Goal: Task Accomplishment & Management: Manage account settings

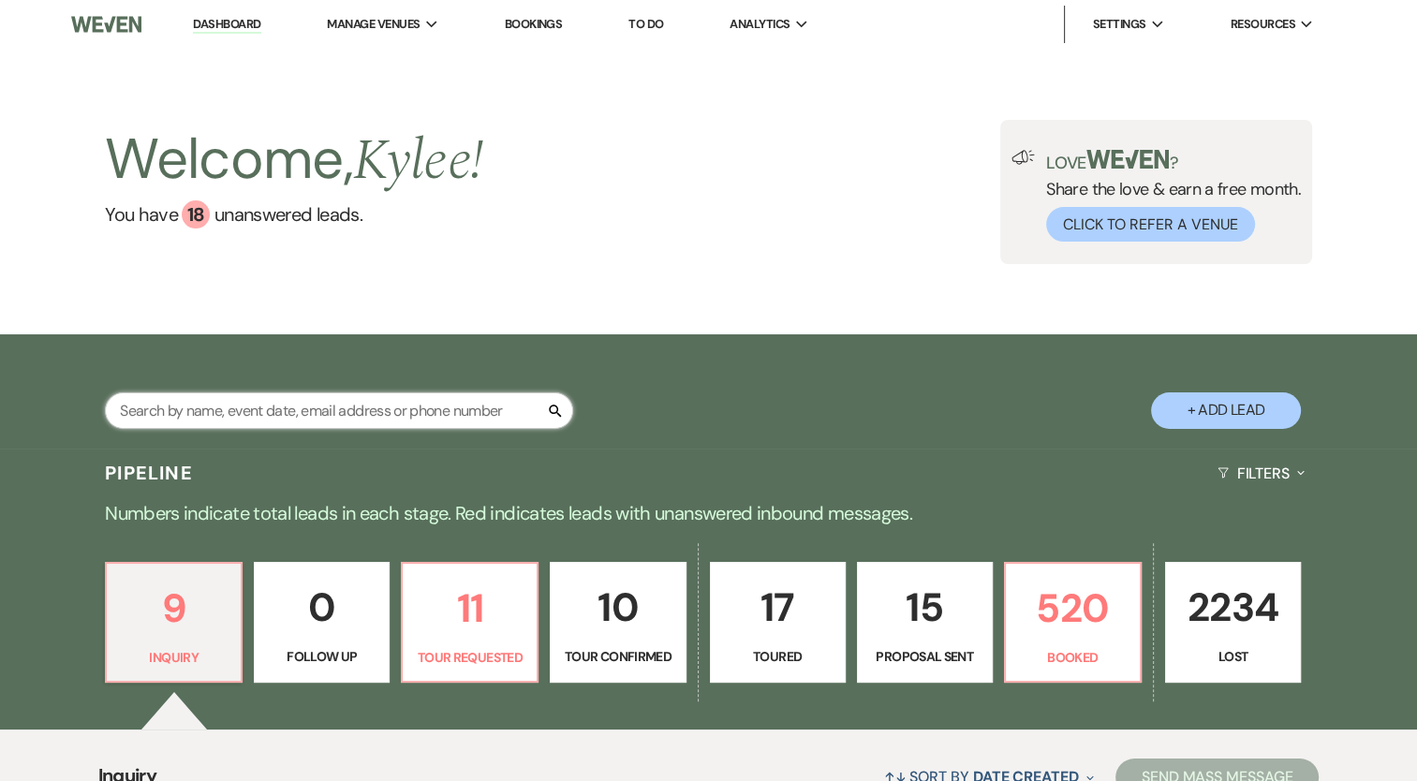
click at [309, 419] on input "text" at bounding box center [339, 410] width 468 height 37
type input "[PERSON_NAME]"
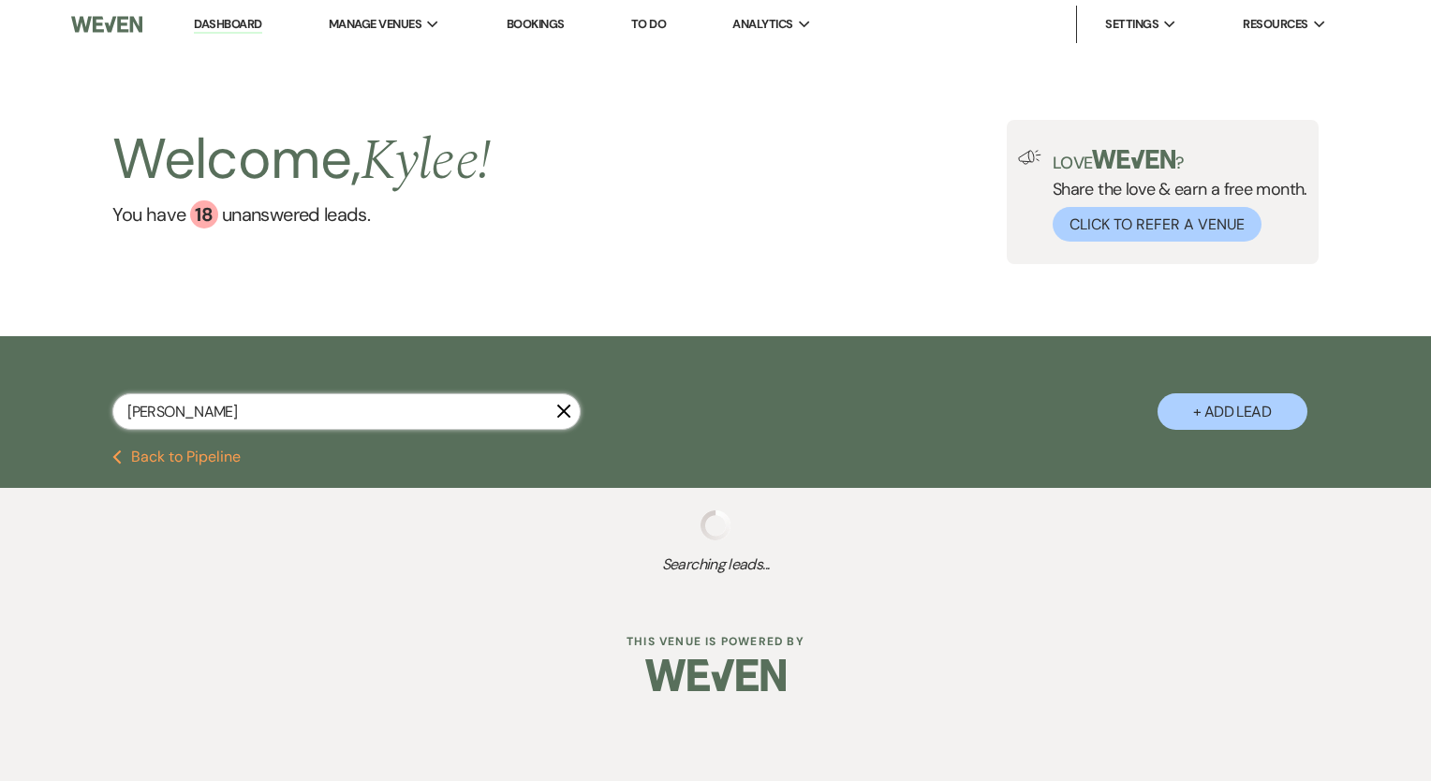
select select "2"
select select "6"
select select "5"
select select "4"
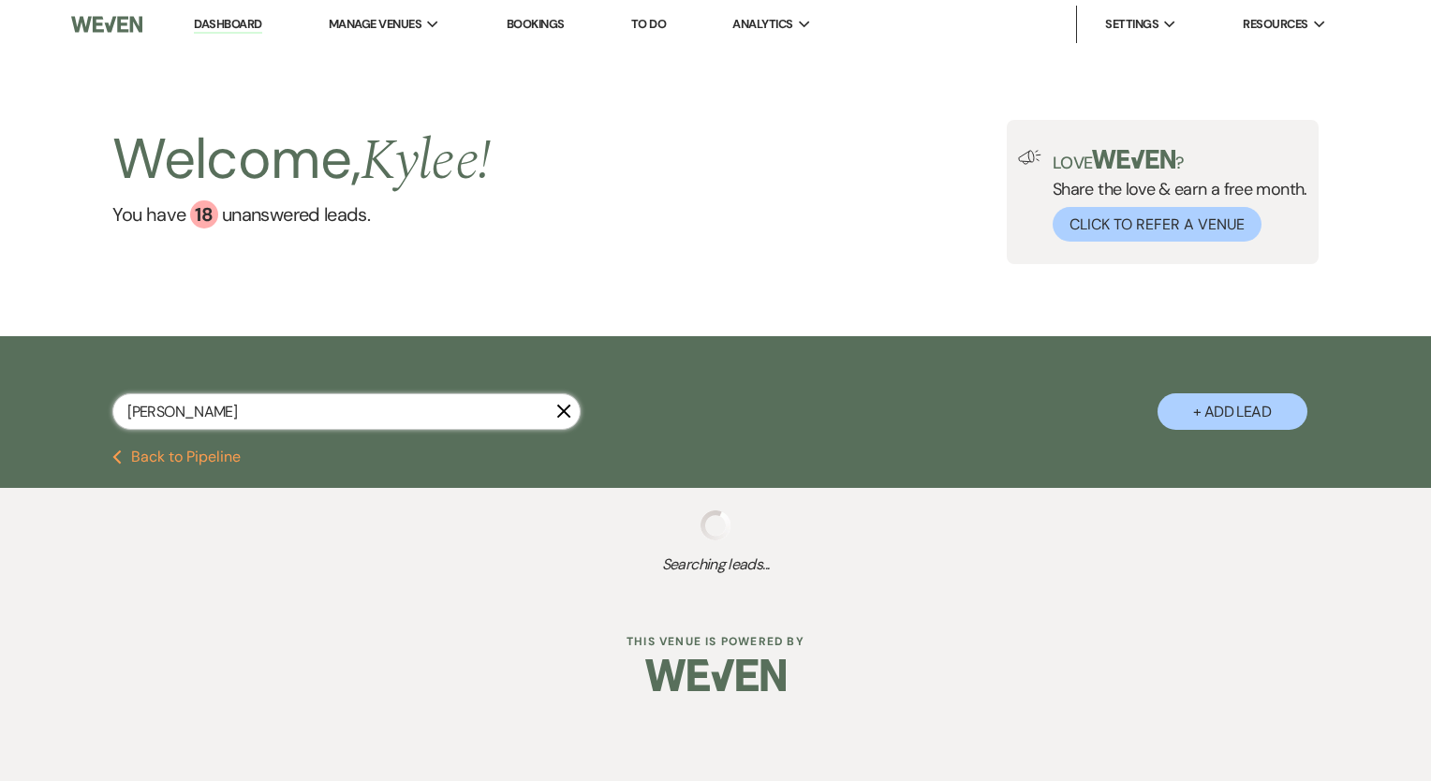
select select "8"
select select "5"
select select "8"
select select "5"
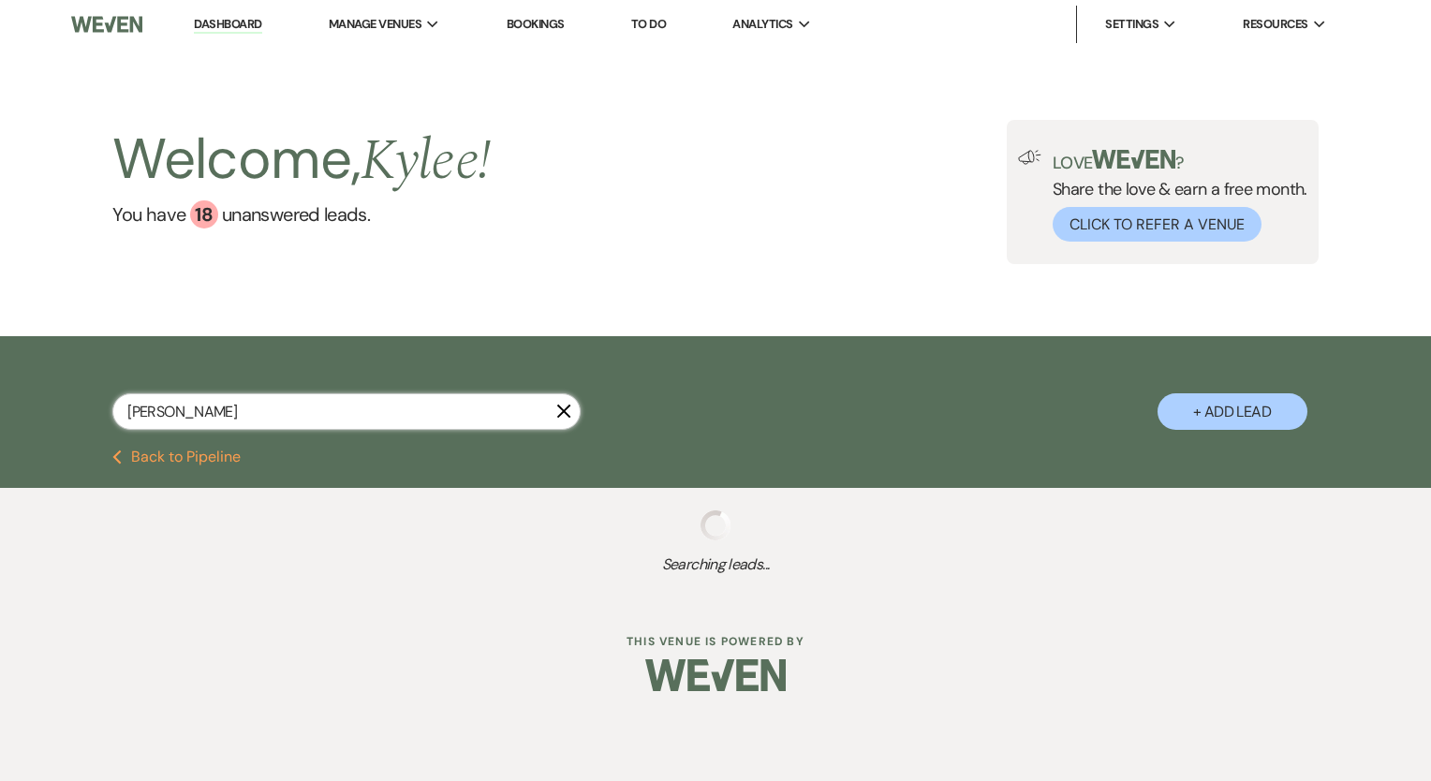
select select "8"
select select "5"
select select "8"
select select "5"
select select "8"
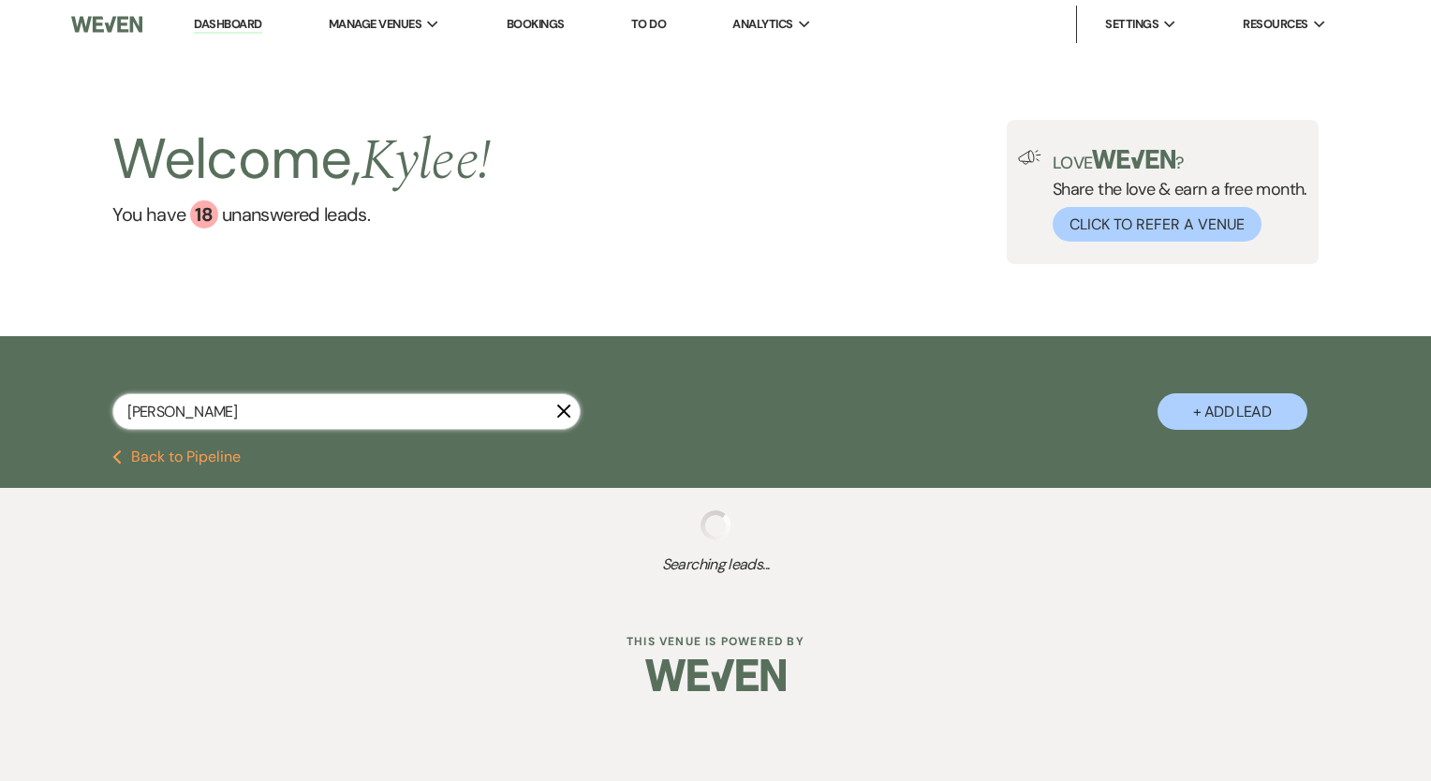
select select "5"
select select "8"
select select "5"
select select "8"
select select "5"
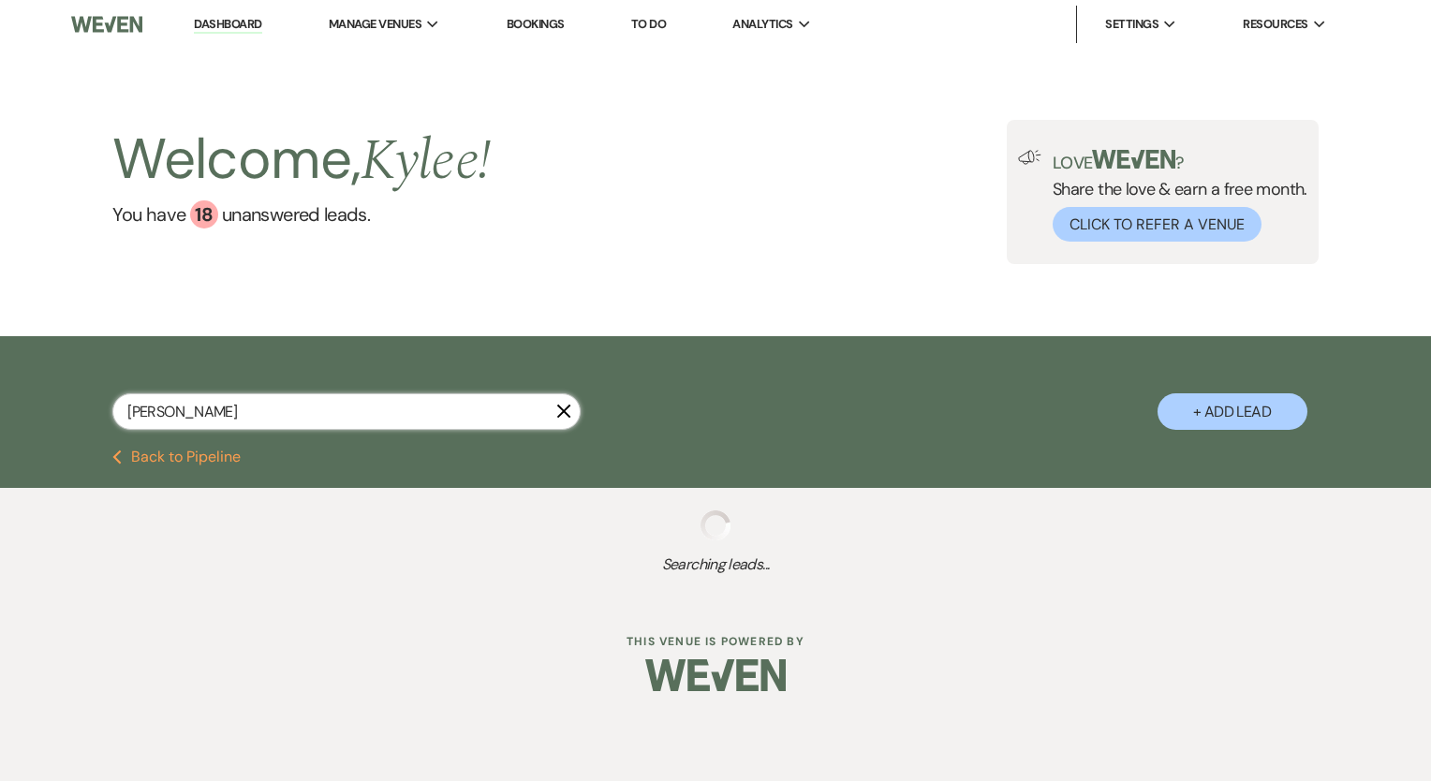
select select "8"
select select "6"
select select "5"
select select "8"
select select "7"
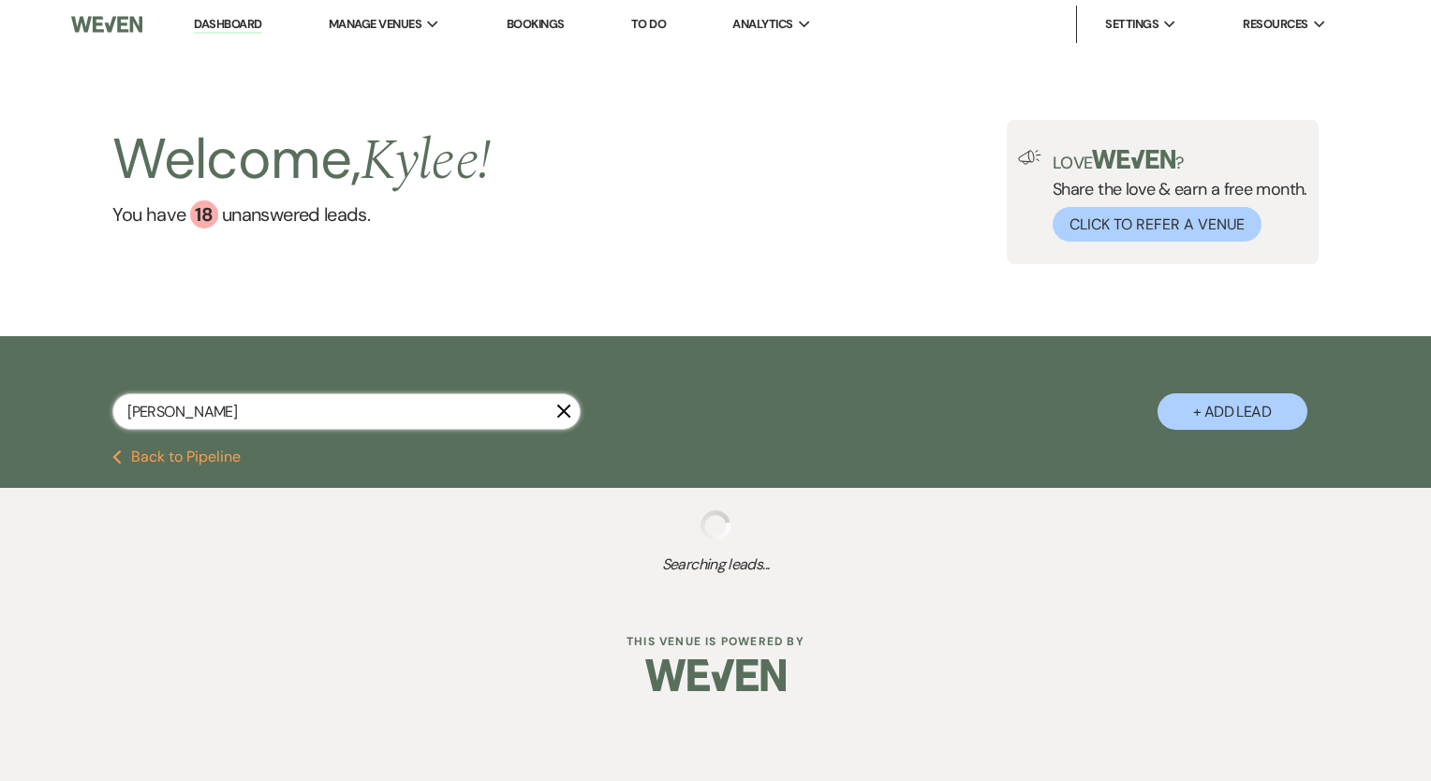
select select "8"
select select "6"
select select "8"
select select "1"
select select "8"
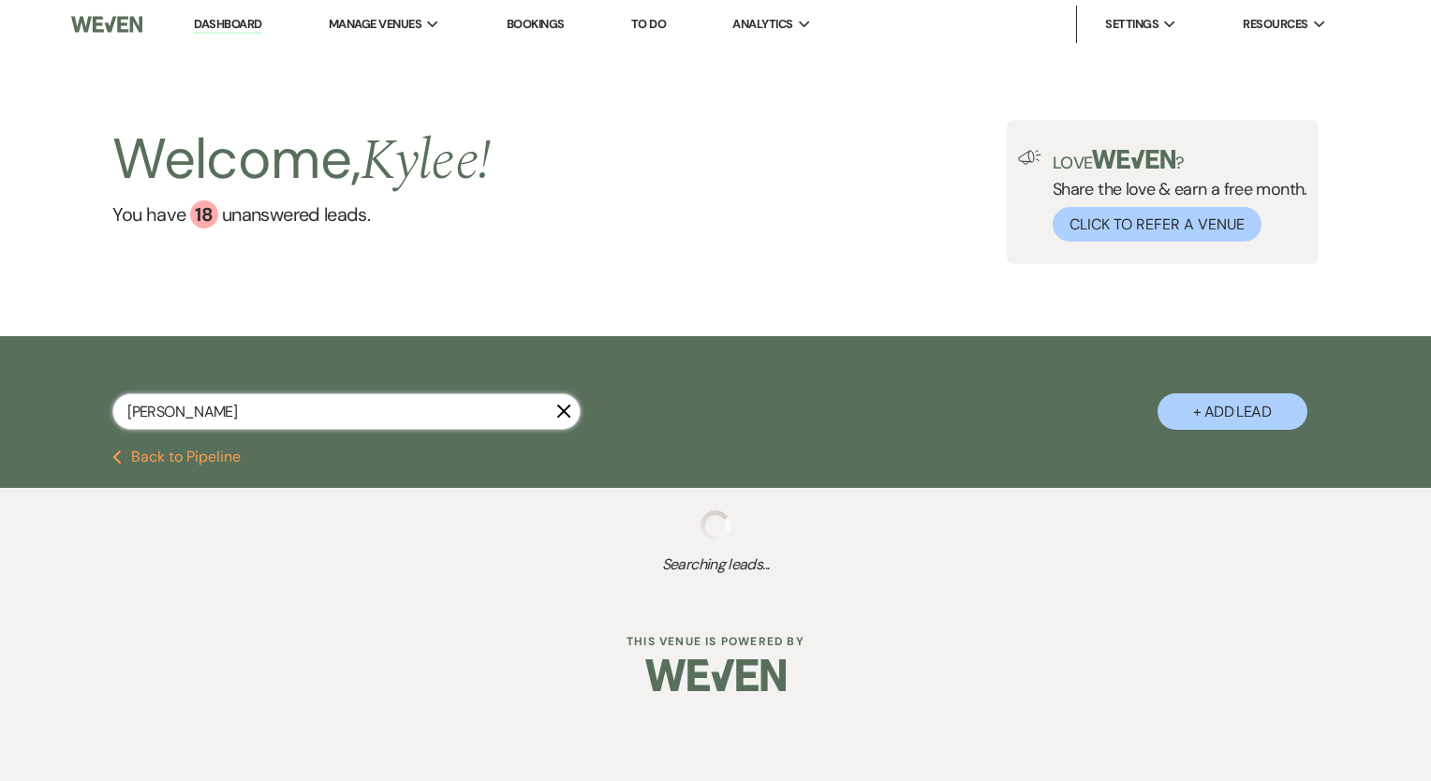
select select "4"
select select "8"
select select "5"
select select "8"
select select "5"
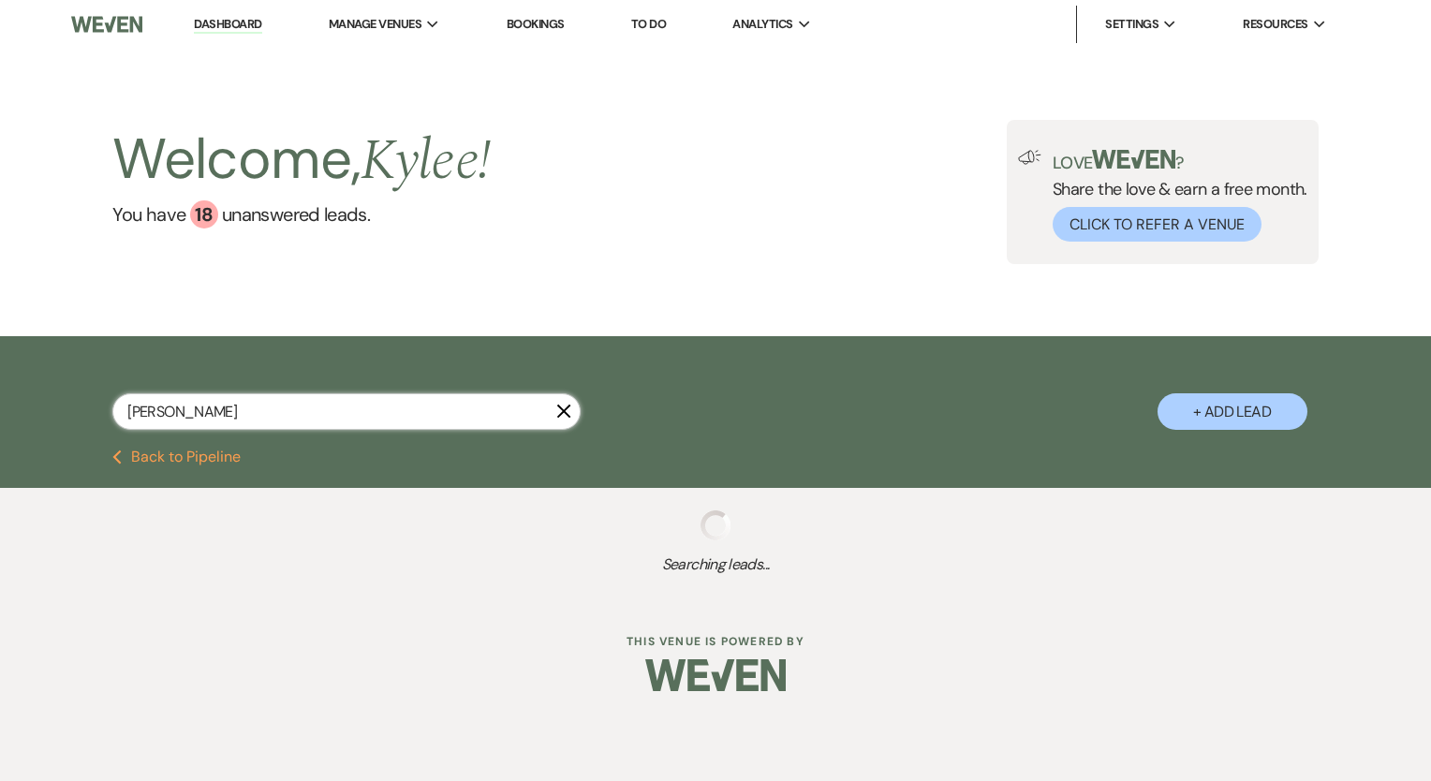
select select "8"
select select "6"
select select "8"
select select "5"
select select "8"
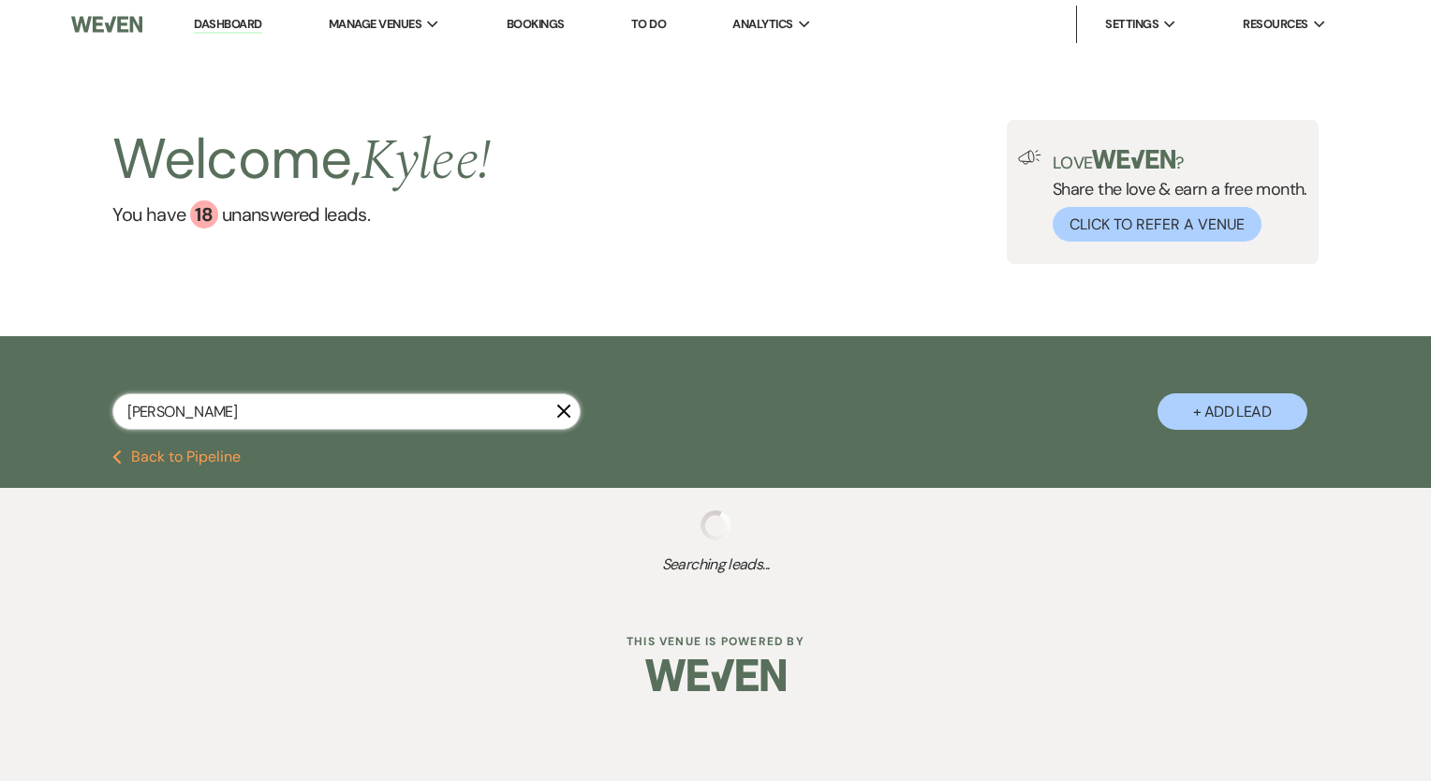
select select "1"
select select "8"
select select "1"
select select "8"
select select "1"
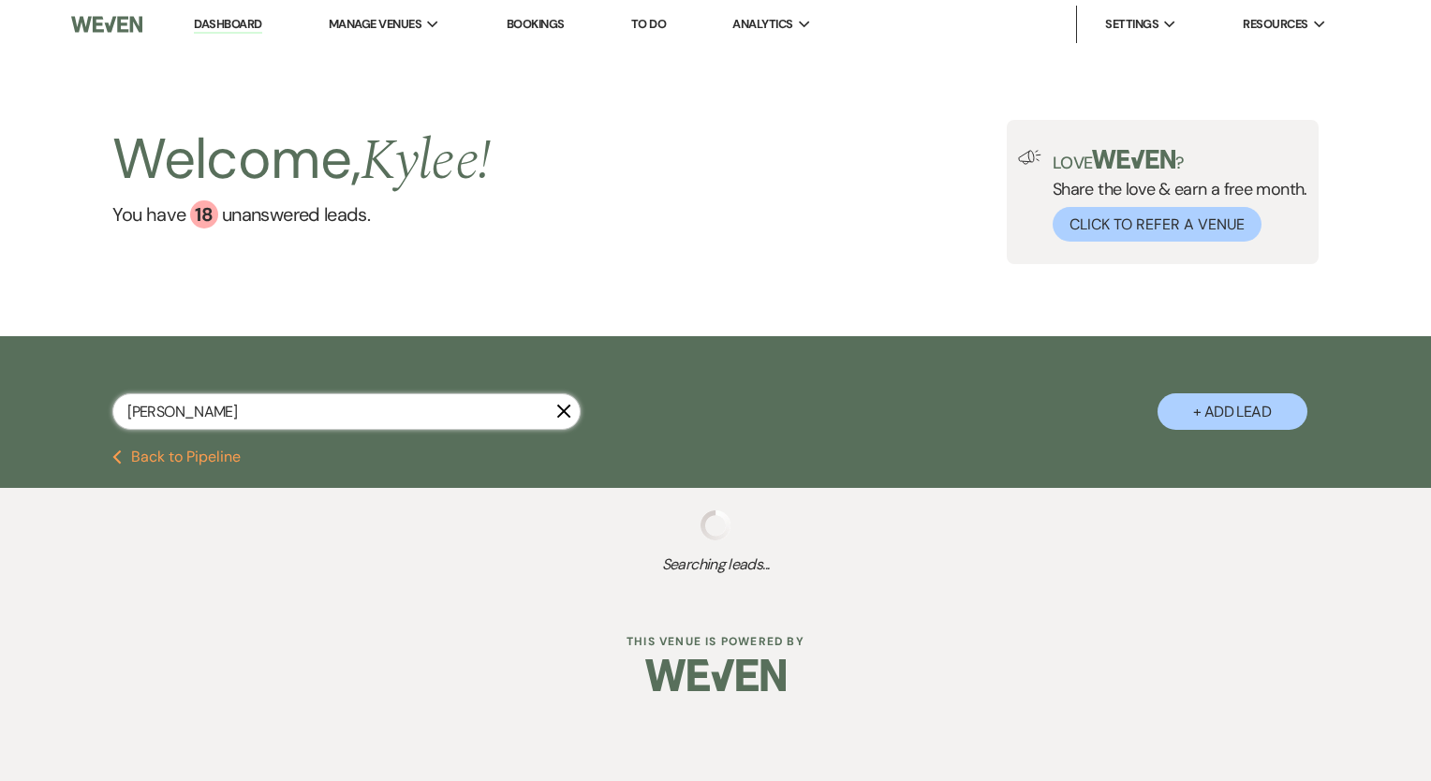
select select "8"
select select "5"
select select "8"
select select "5"
select select "8"
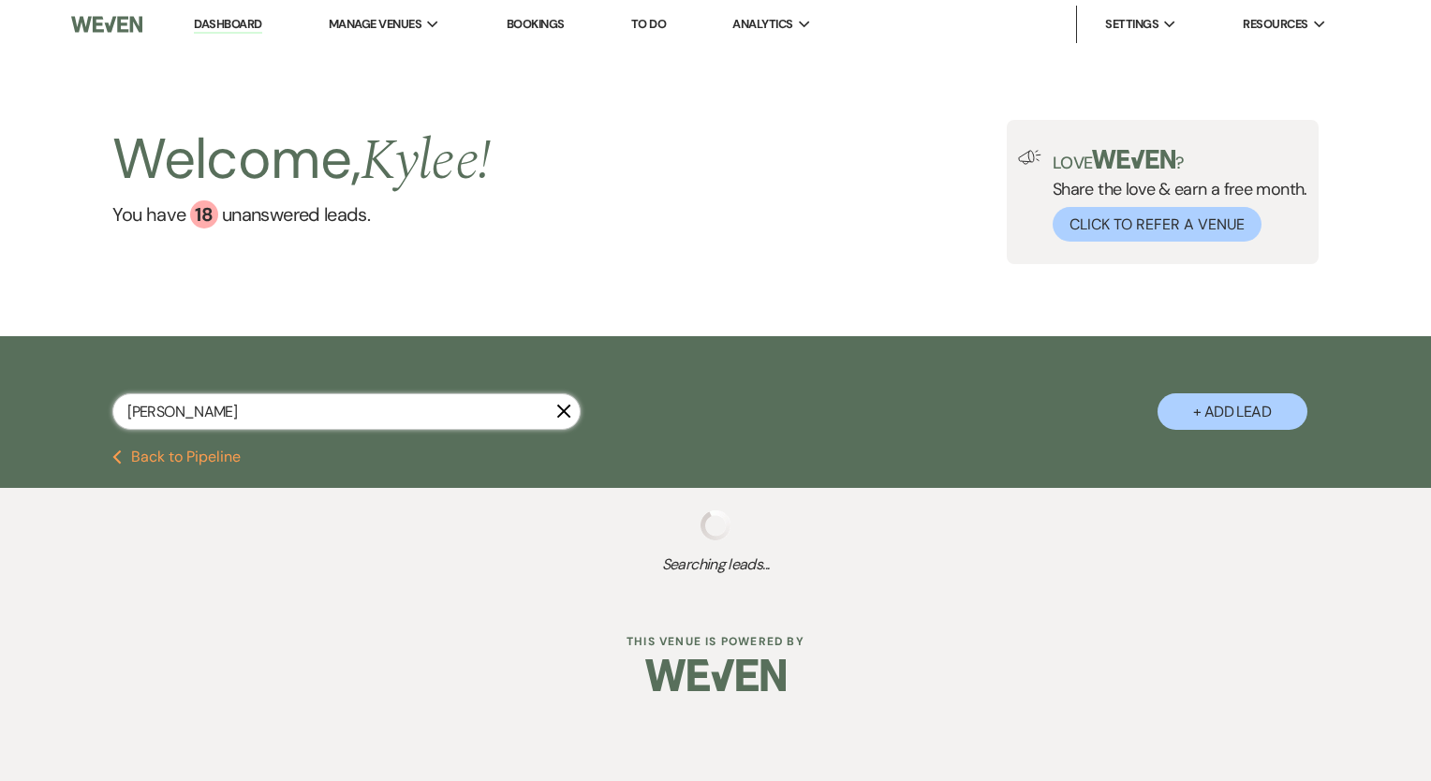
select select "5"
select select "8"
select select "5"
select select "8"
select select "5"
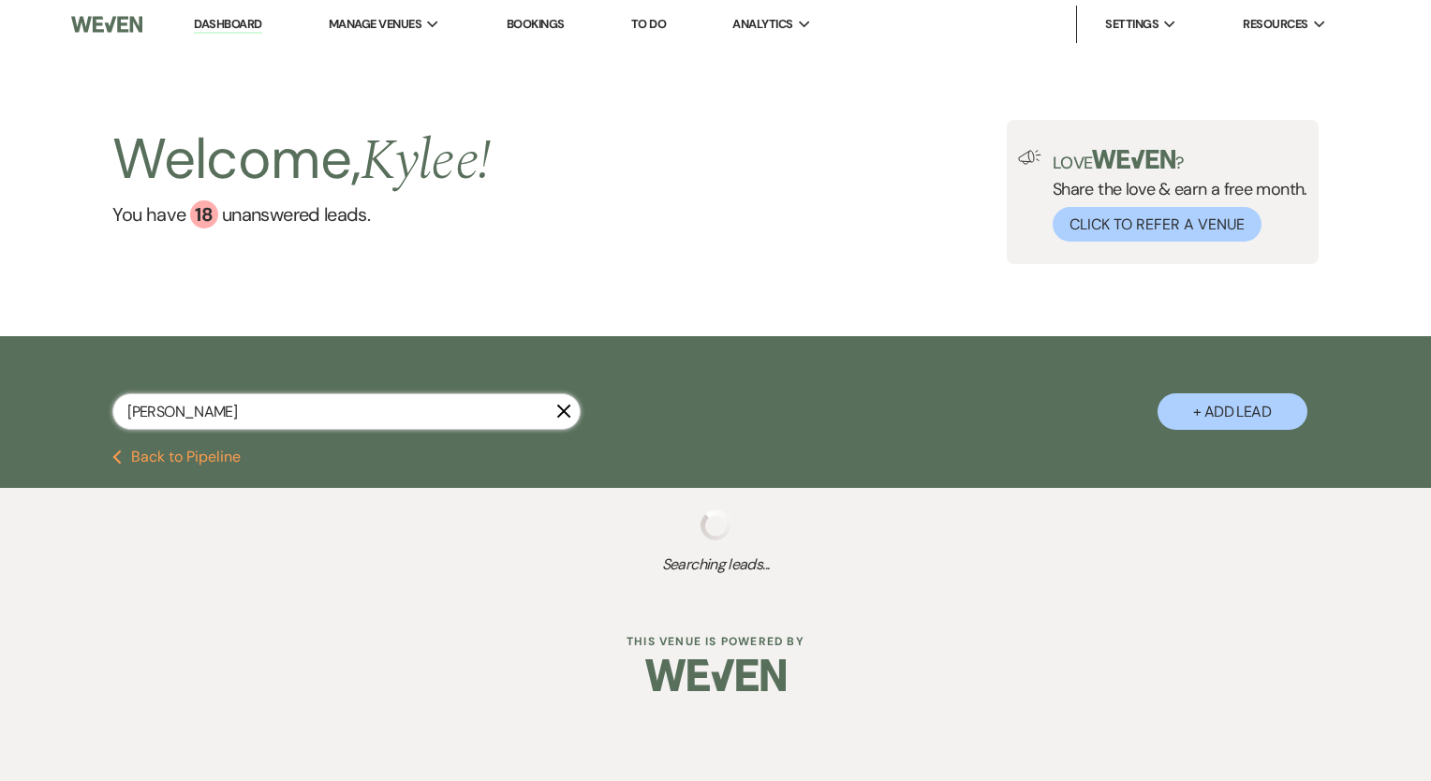
select select "8"
select select "10"
select select "8"
select select "6"
select select "8"
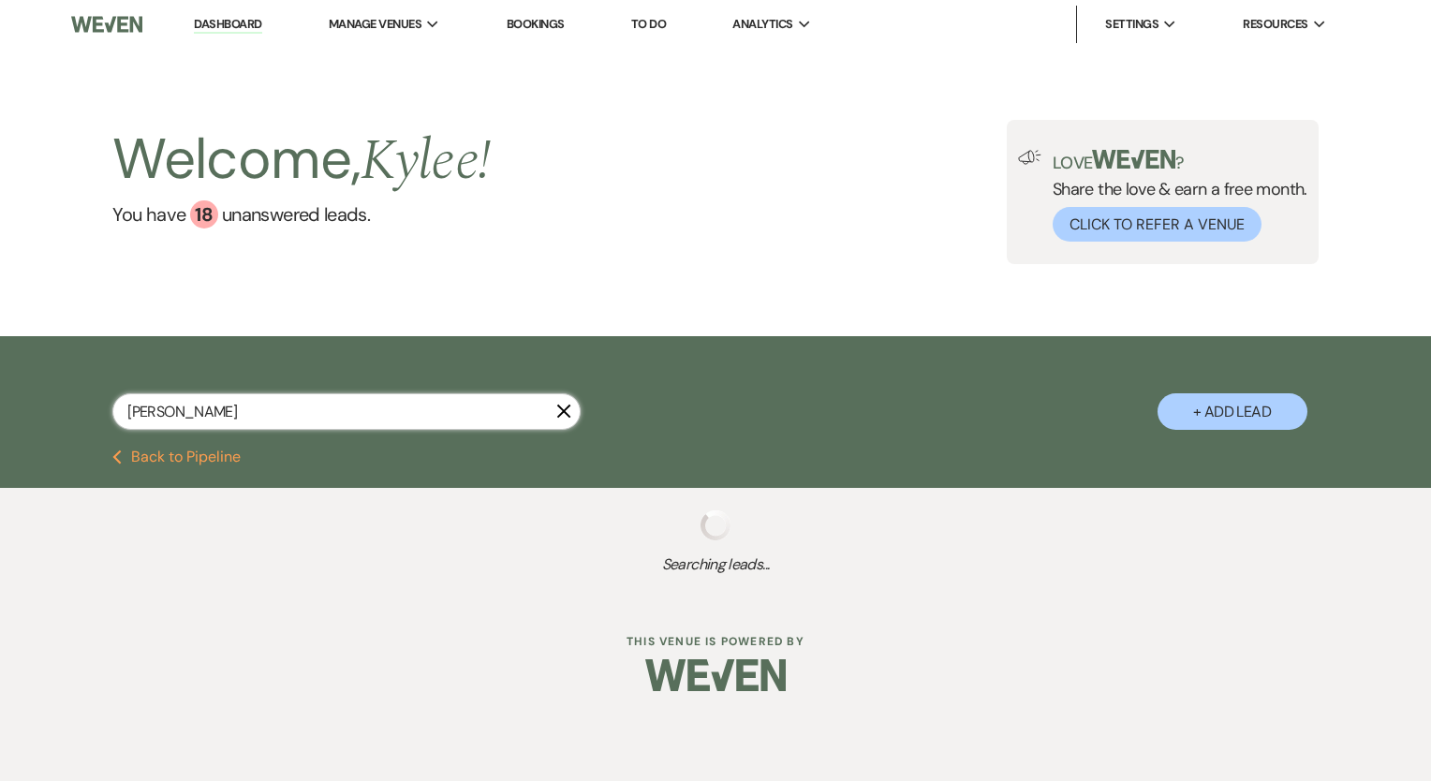
select select "5"
select select "8"
select select "5"
select select "8"
select select "5"
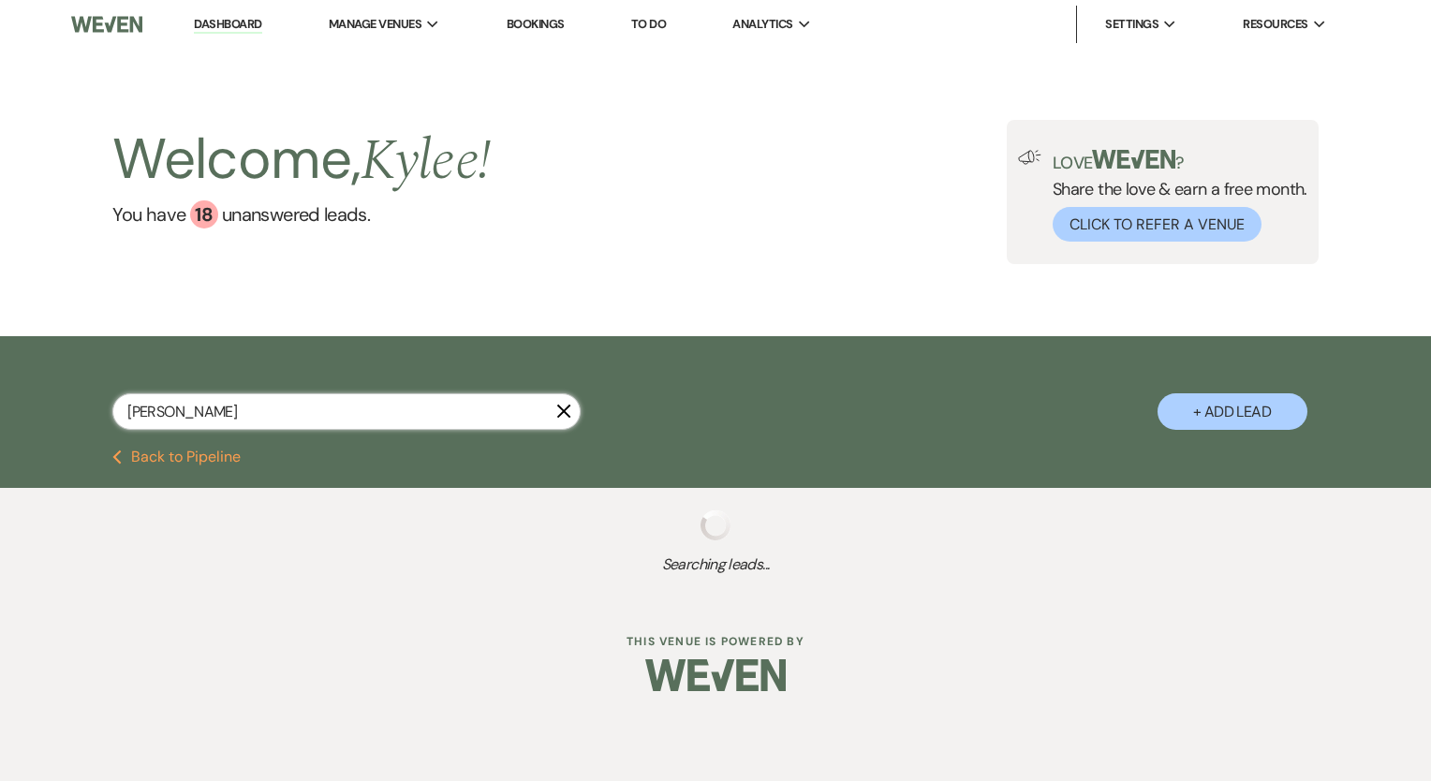
select select "8"
select select "5"
select select "8"
select select "5"
select select "8"
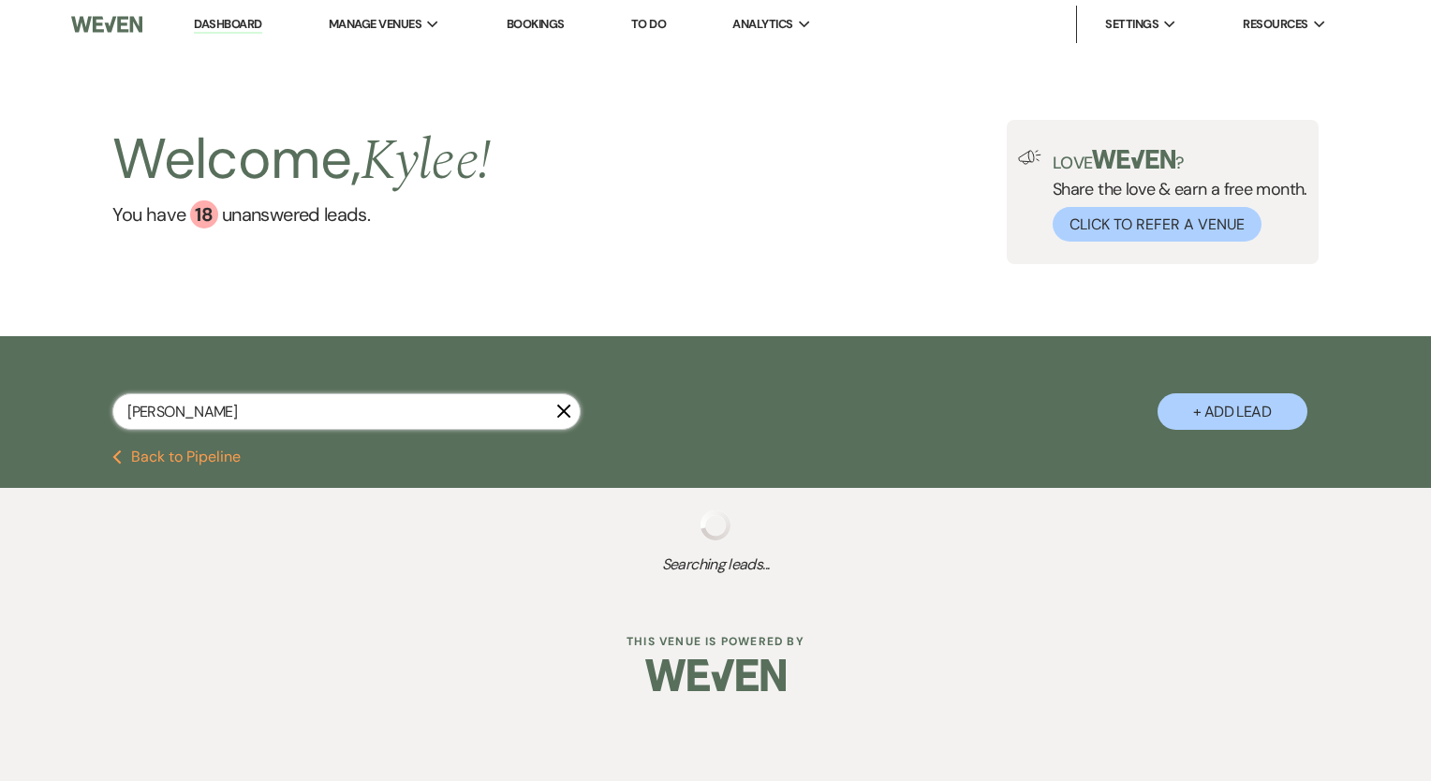
select select "4"
select select "8"
select select "5"
select select "6"
select select "8"
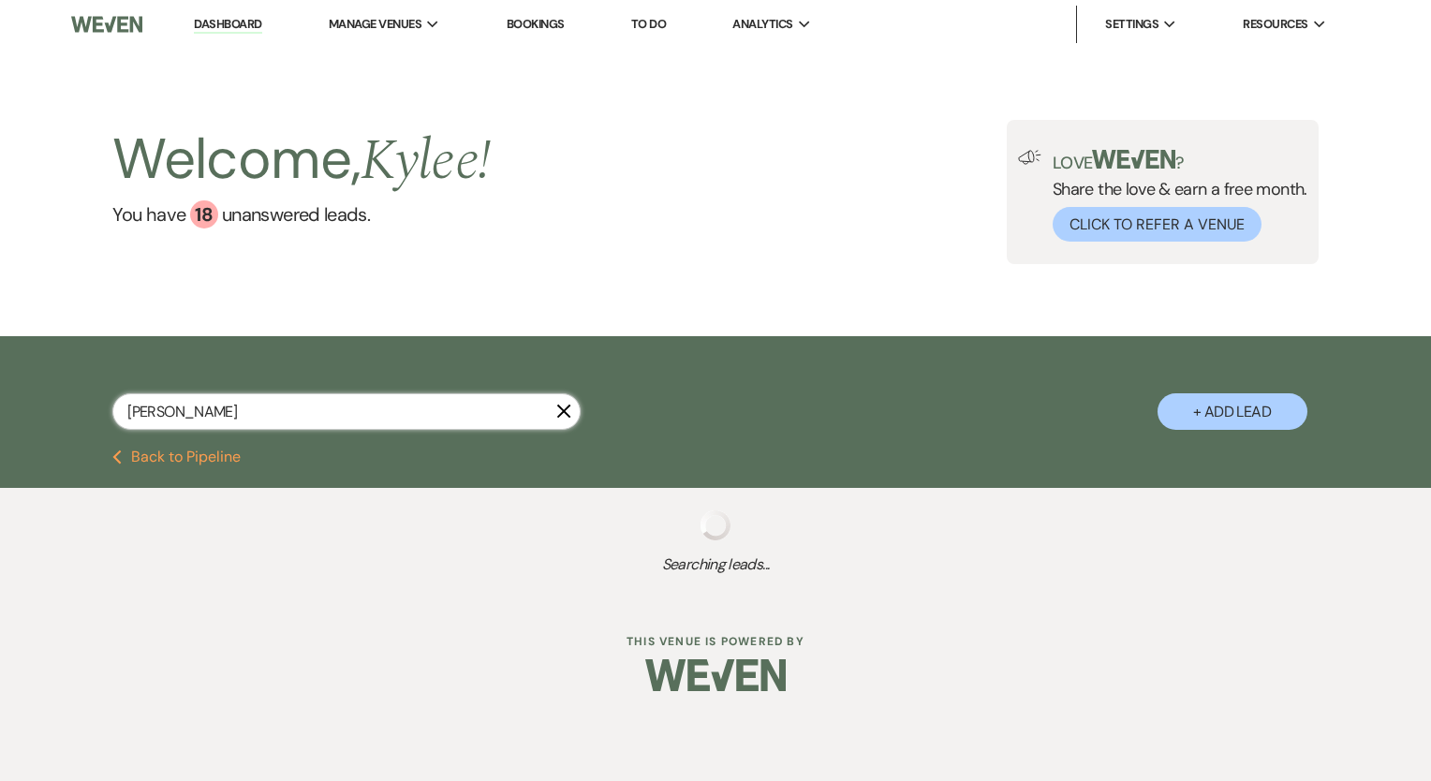
select select "5"
select select "8"
select select "10"
select select "8"
select select "1"
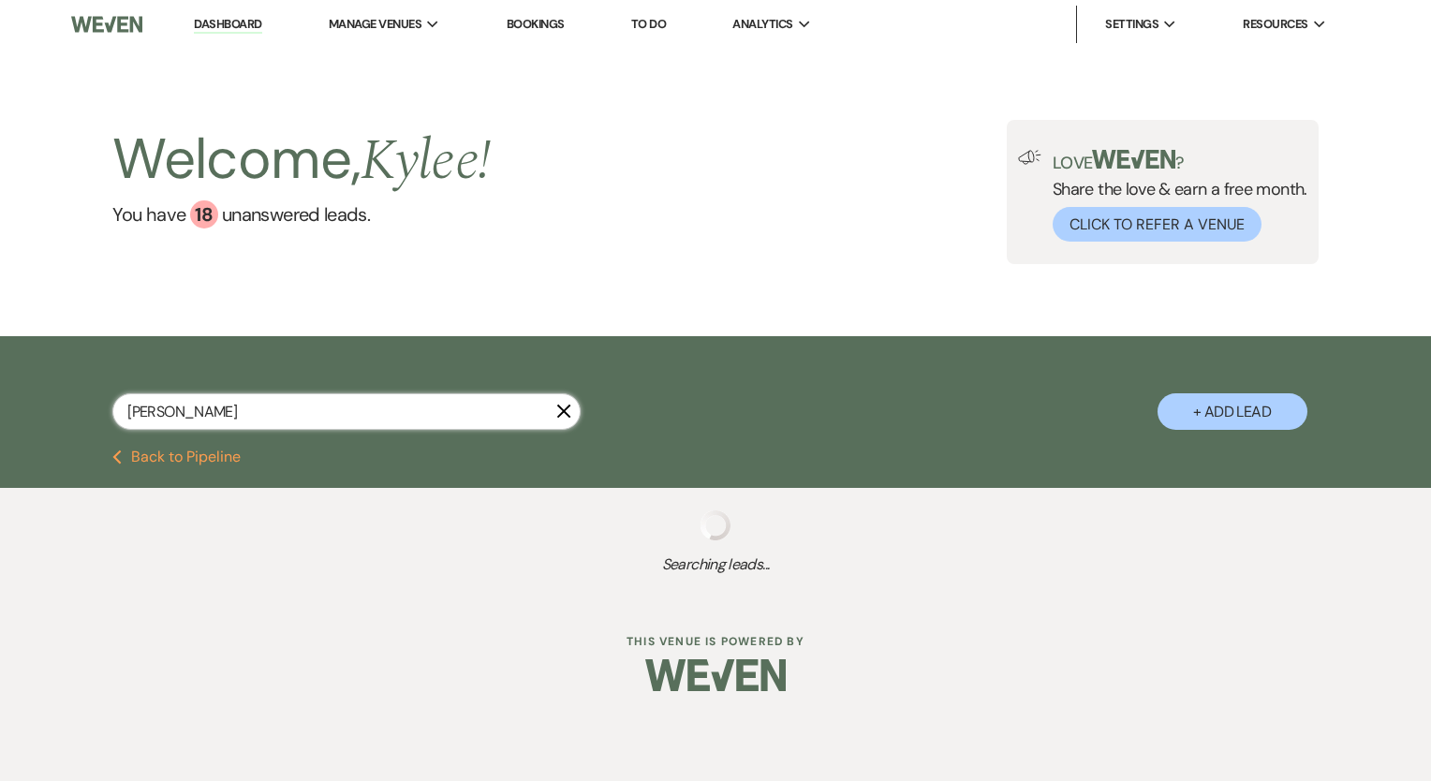
select select "8"
select select "6"
select select "8"
select select "5"
select select "8"
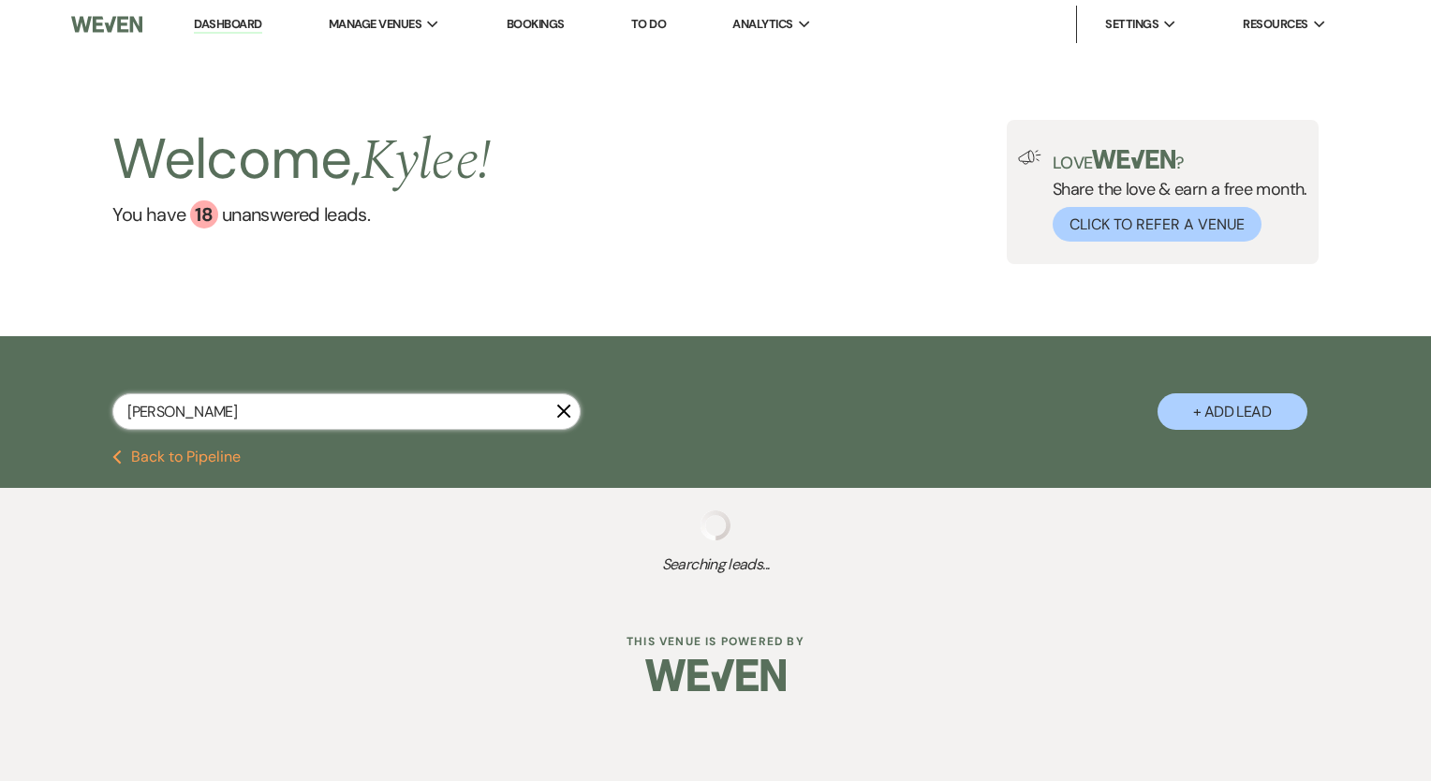
select select "5"
select select "8"
select select "5"
select select "8"
select select "5"
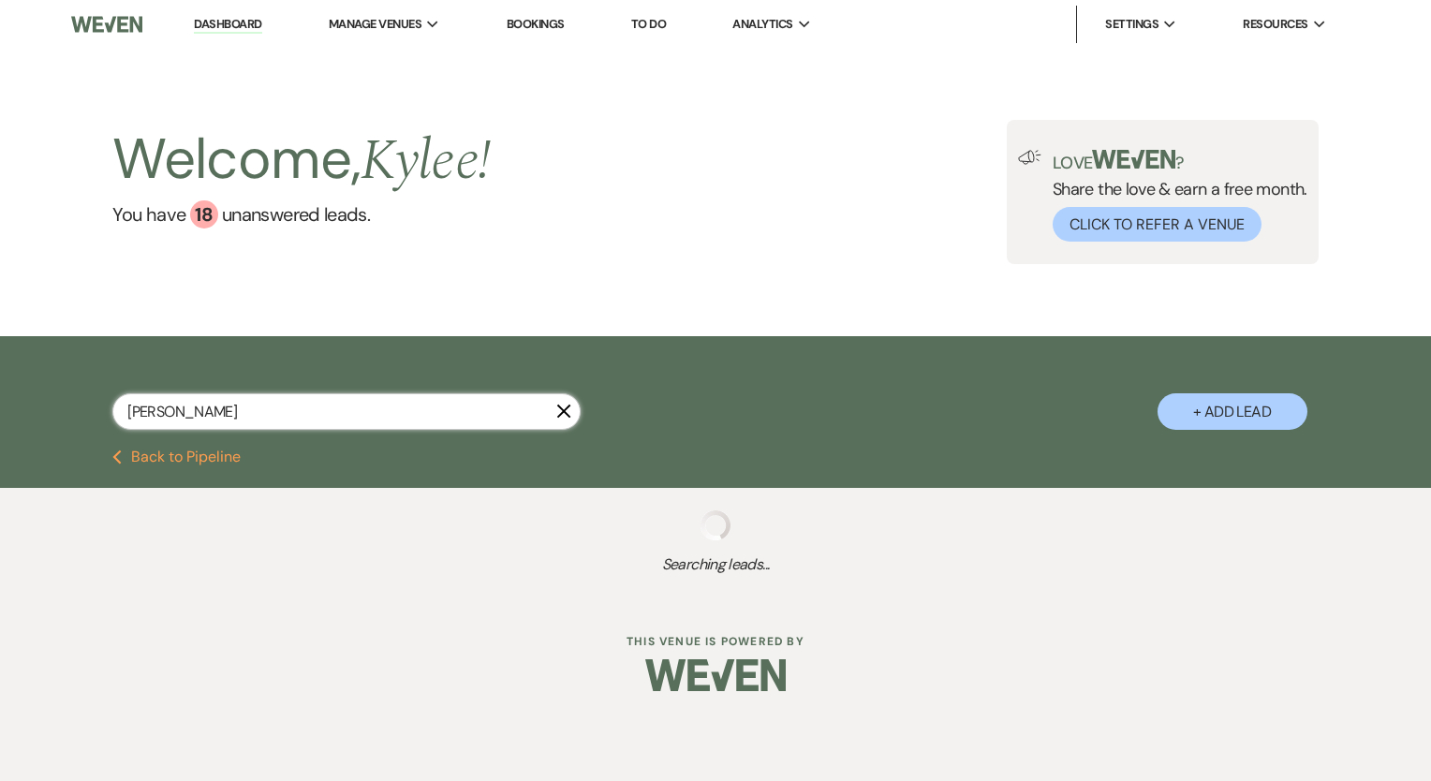
select select "8"
select select "5"
select select "8"
select select "6"
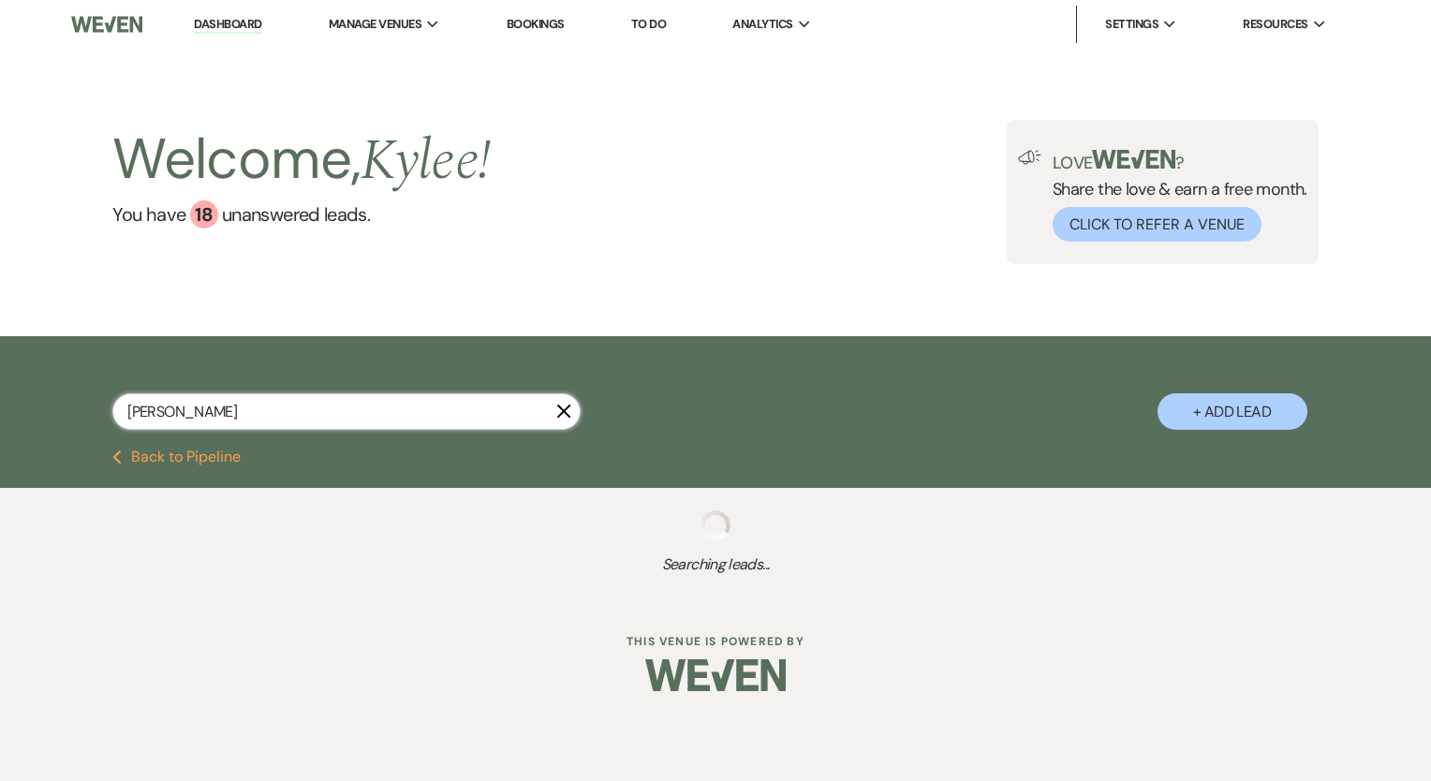
select select "8"
select select "5"
select select "8"
select select "5"
select select "8"
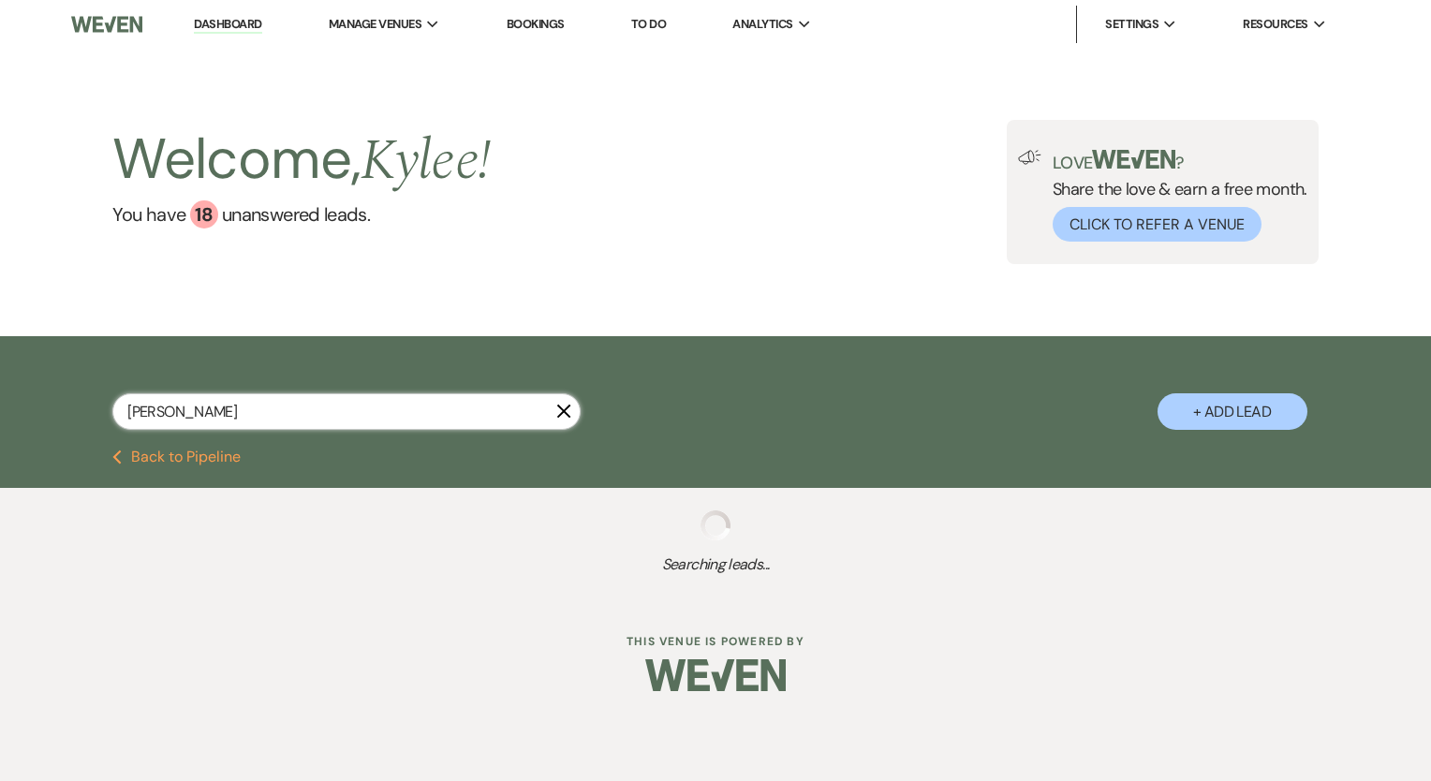
select select "5"
select select "8"
select select "5"
select select "8"
select select "6"
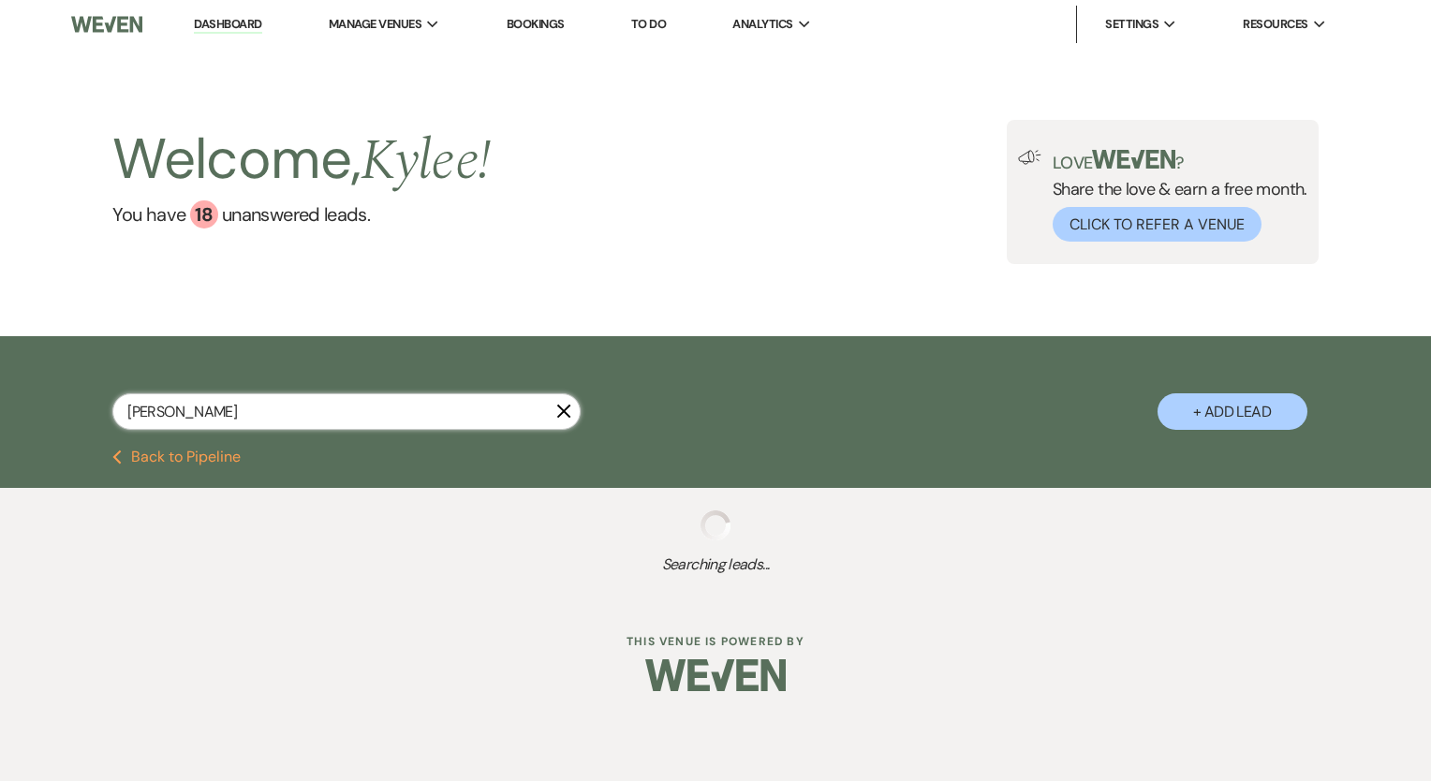
select select "8"
select select "1"
select select "8"
select select "6"
select select "8"
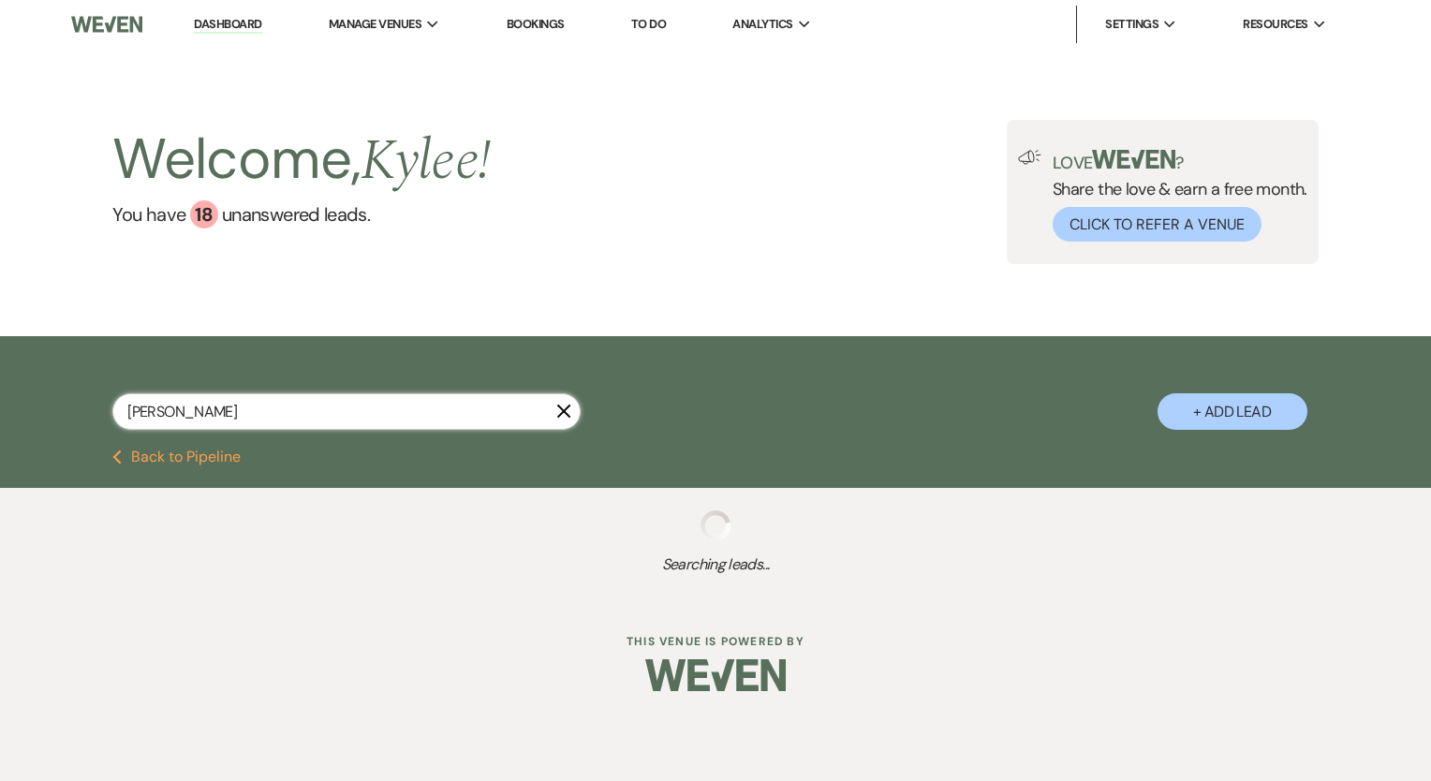
select select "5"
select select "8"
select select "5"
select select "8"
select select "5"
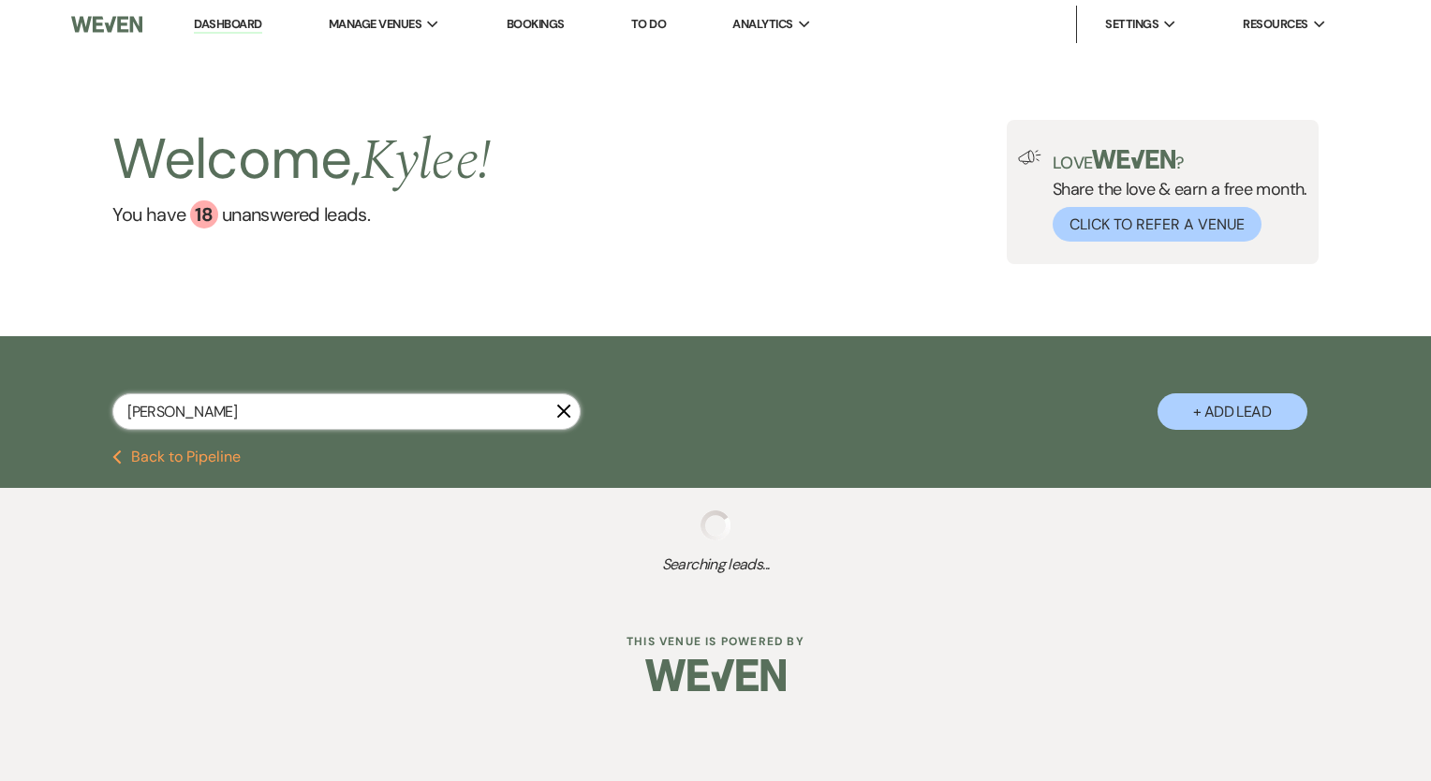
select select "8"
select select "5"
select select "6"
select select "8"
select select "6"
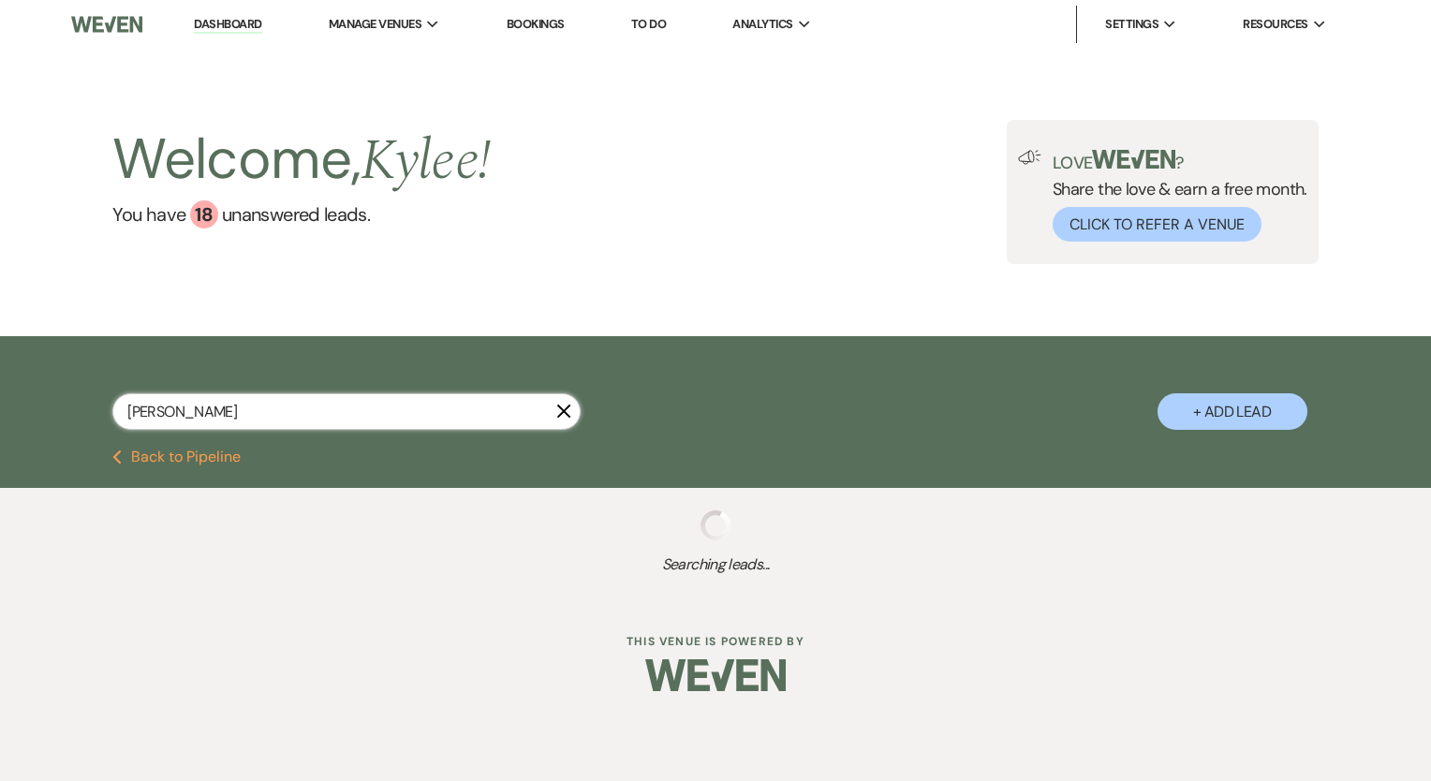
select select "8"
select select "5"
select select "8"
select select "6"
select select "8"
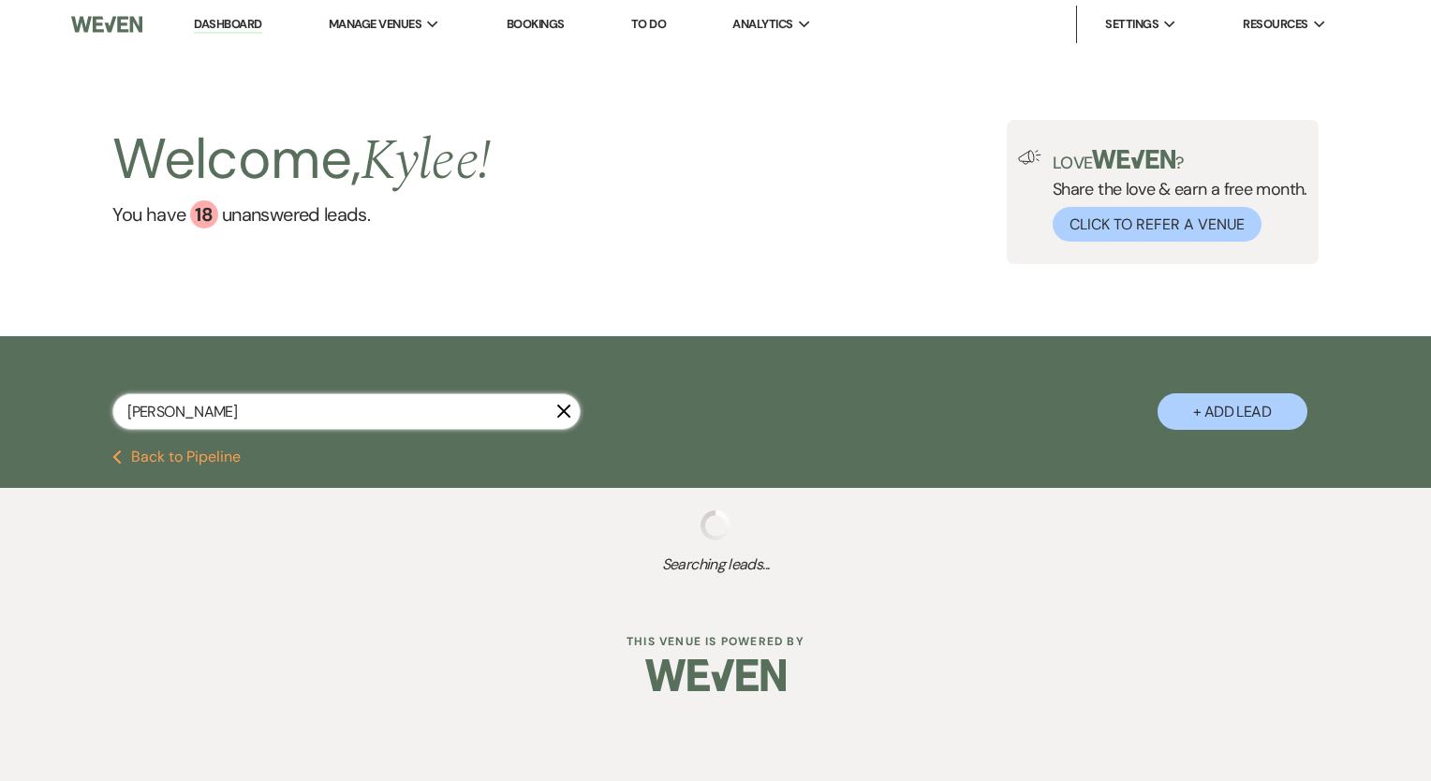
select select "1"
select select "8"
select select "5"
select select "8"
select select "5"
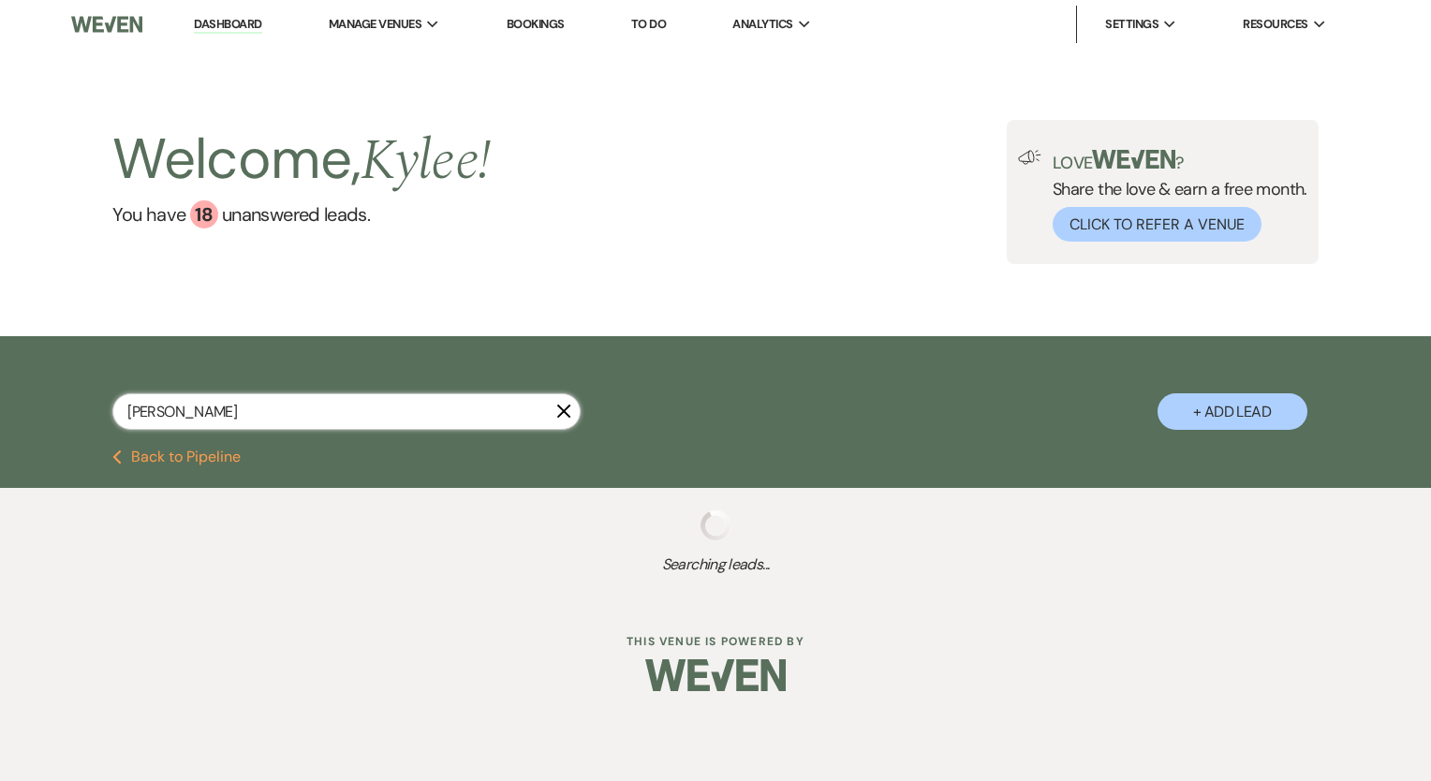
select select "8"
select select "4"
select select "8"
select select "5"
select select "8"
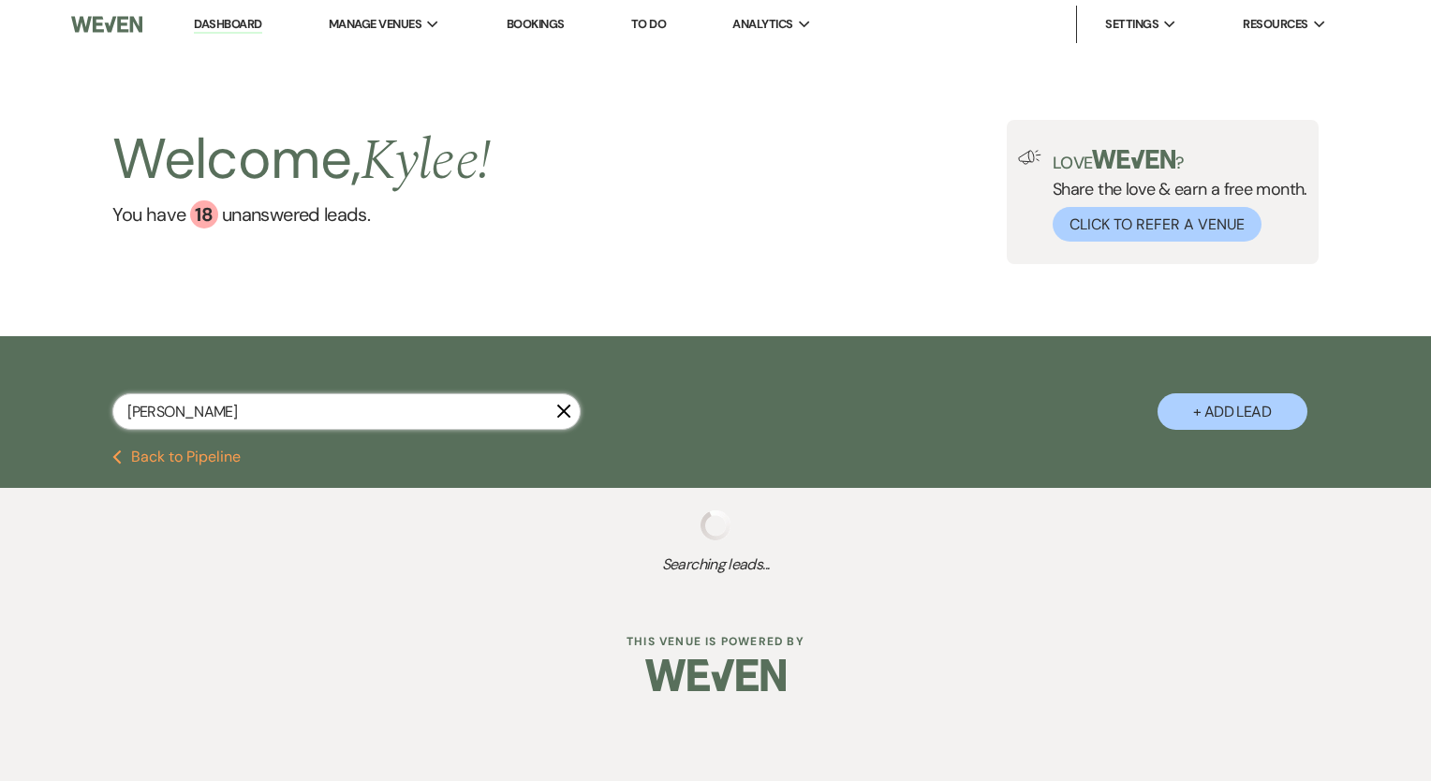
select select "4"
select select "8"
select select "5"
select select "8"
select select "5"
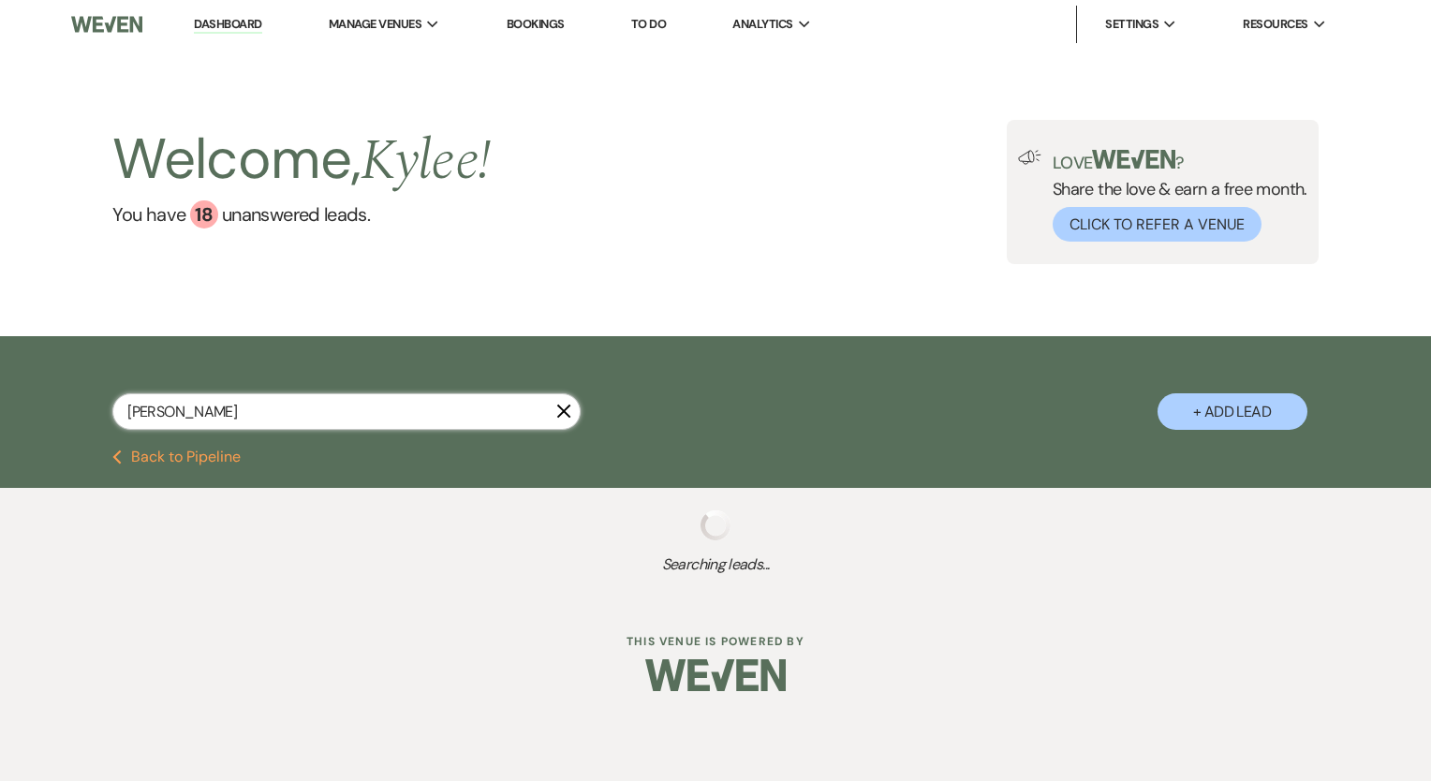
select select "8"
select select "5"
select select "8"
select select "5"
select select "8"
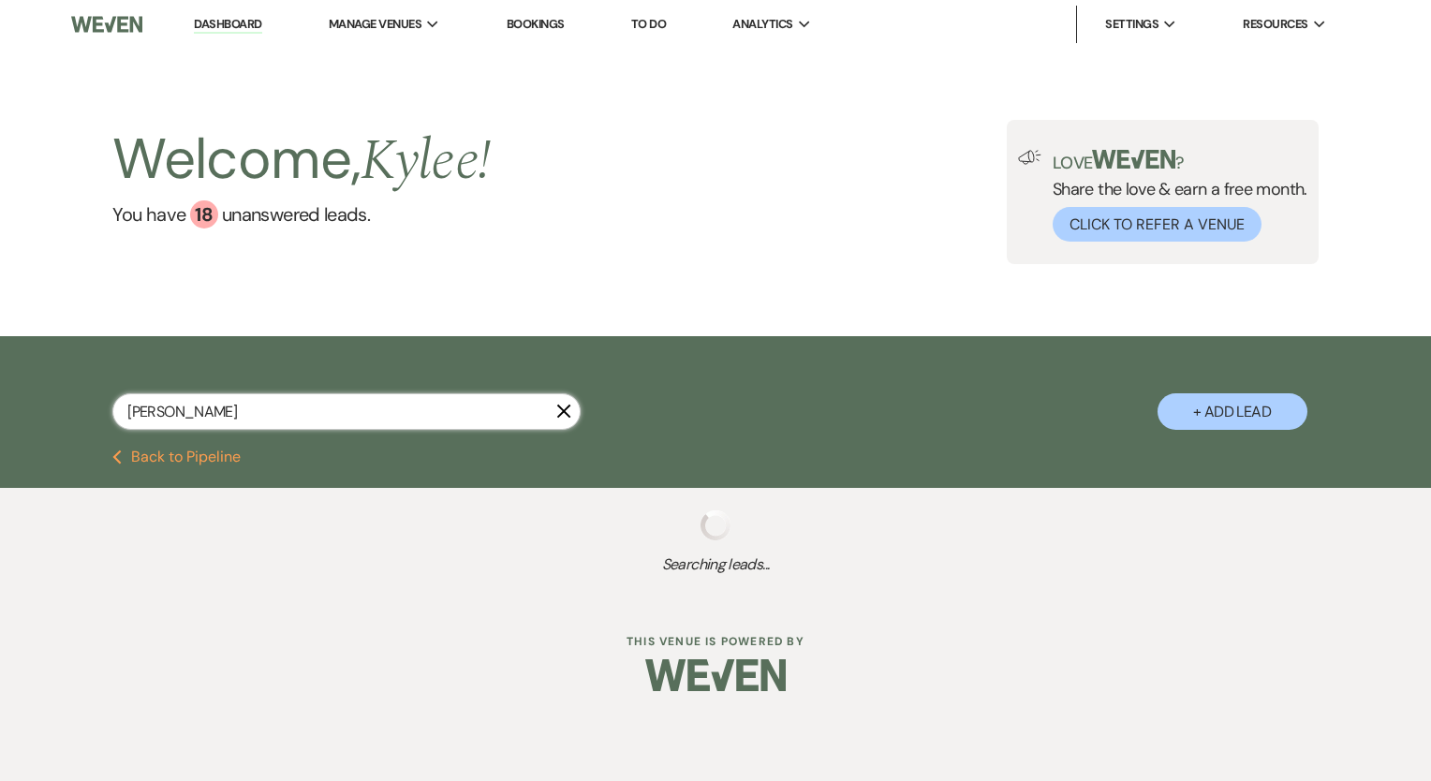
select select "5"
select select "8"
select select "5"
select select "8"
select select "6"
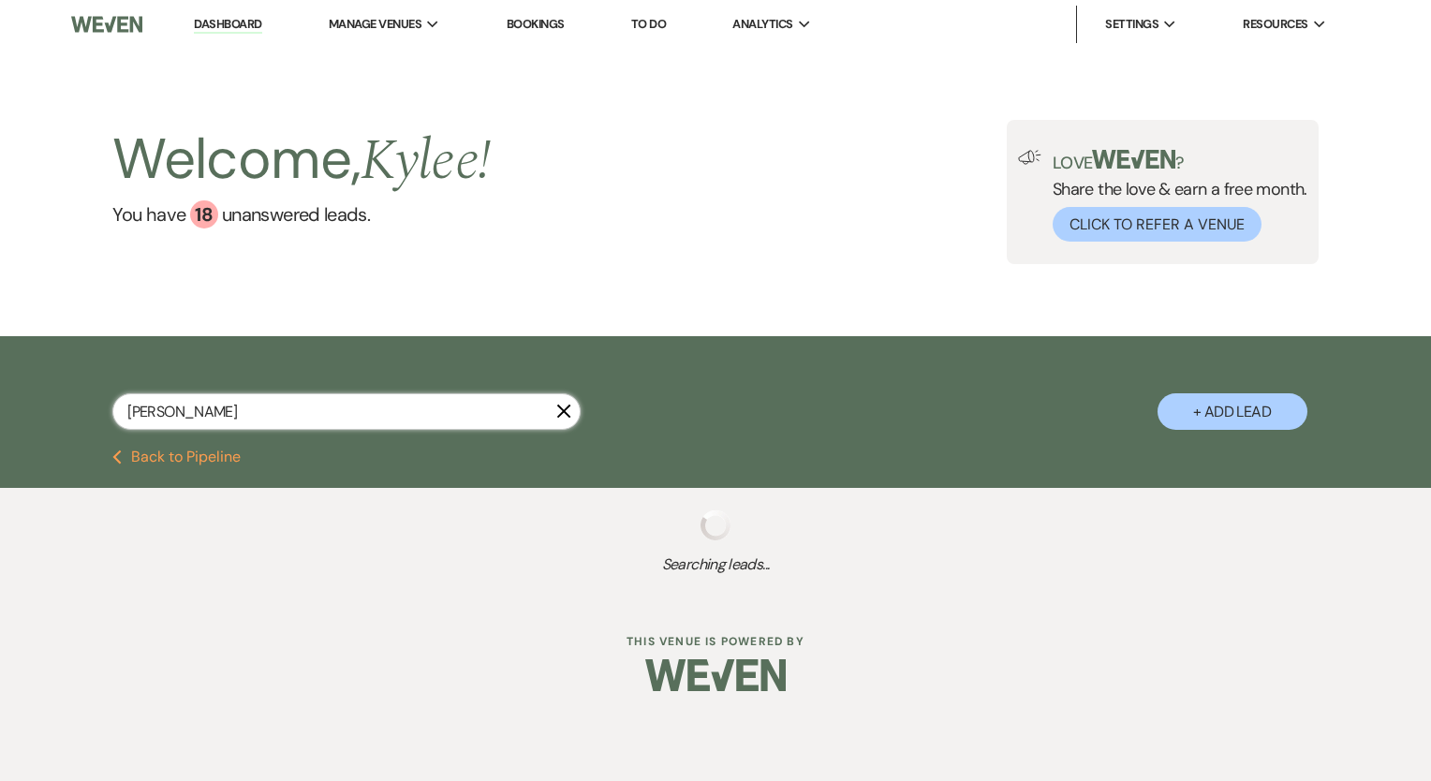
select select "8"
select select "4"
select select "8"
select select "5"
select select "8"
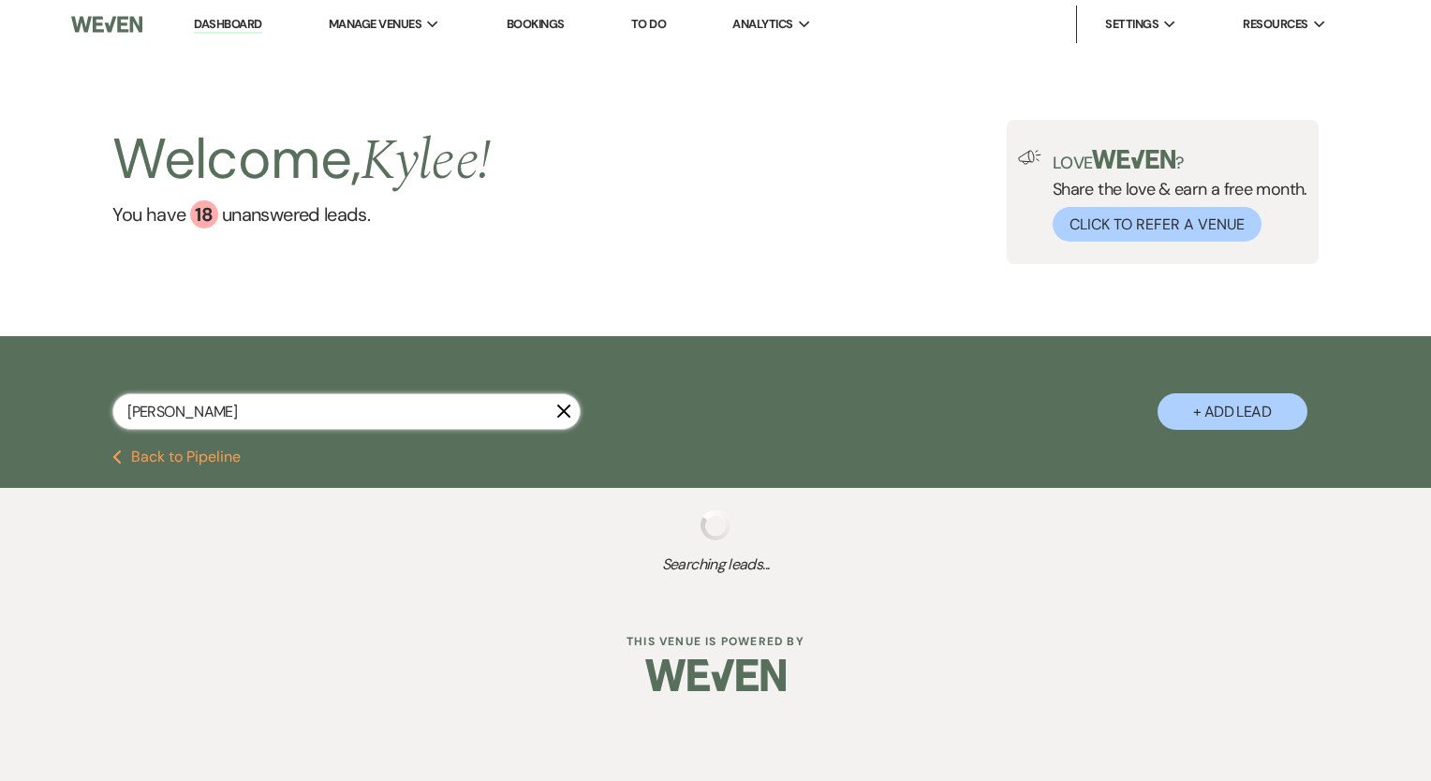
select select "5"
select select "8"
select select "5"
select select "8"
select select "6"
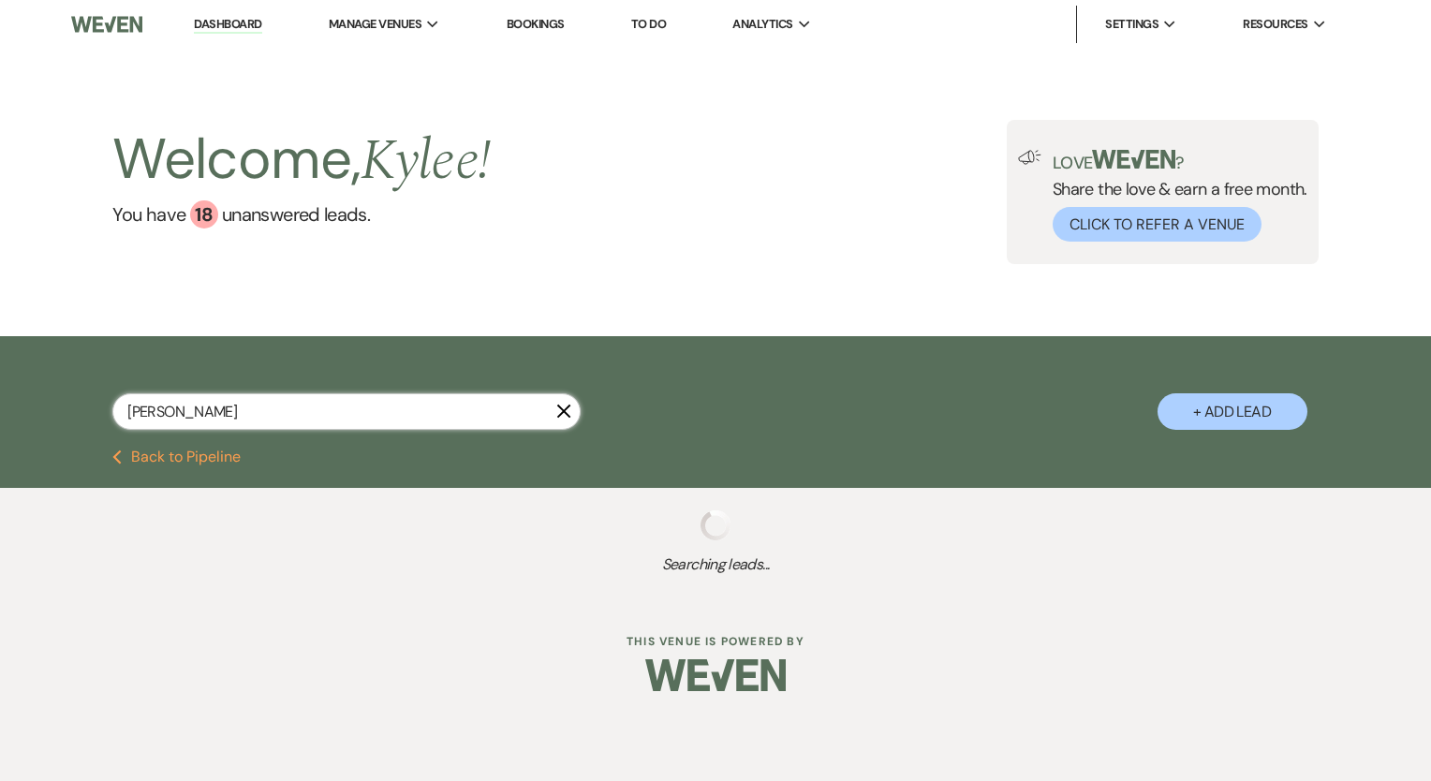
select select "8"
select select "5"
select select "8"
select select "5"
select select "8"
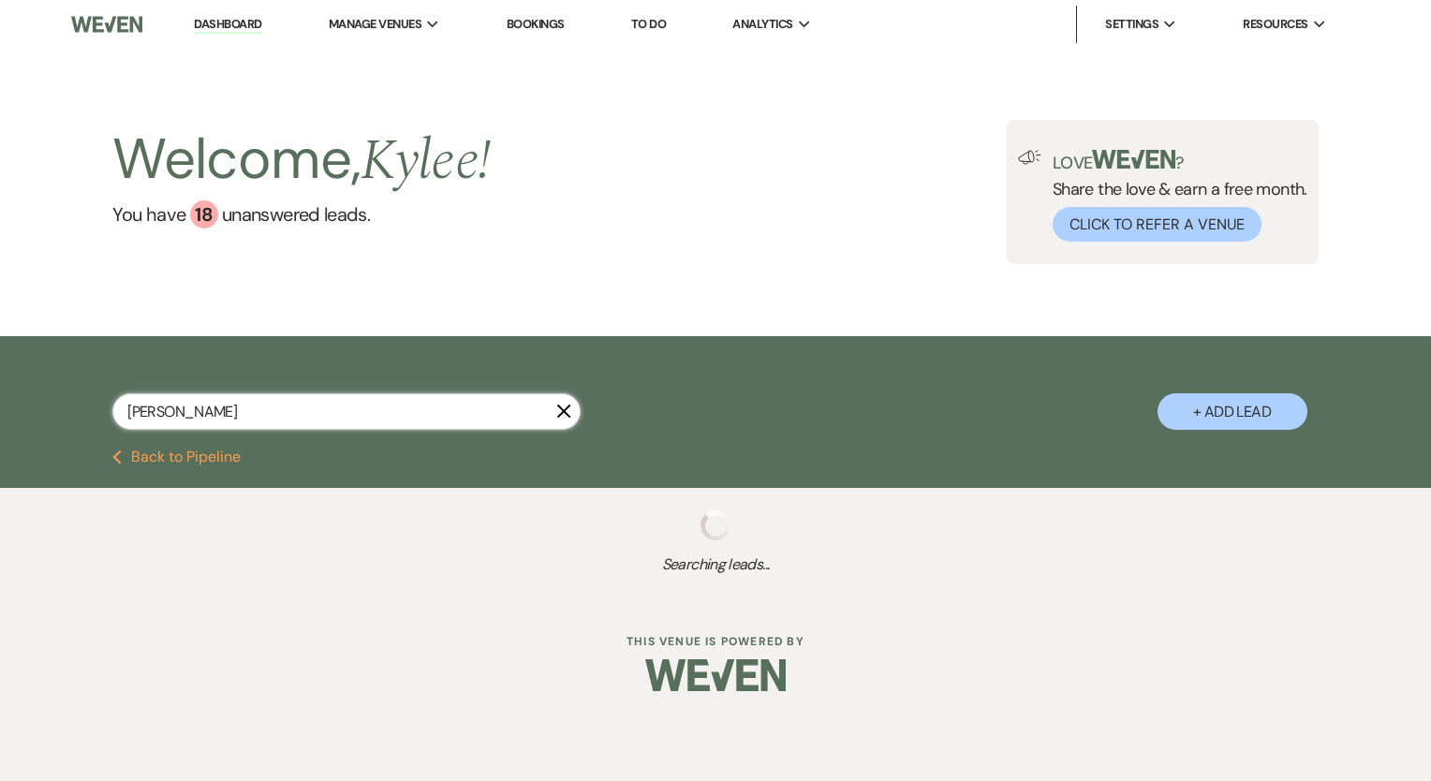
select select "5"
select select "8"
select select "5"
select select "8"
select select "5"
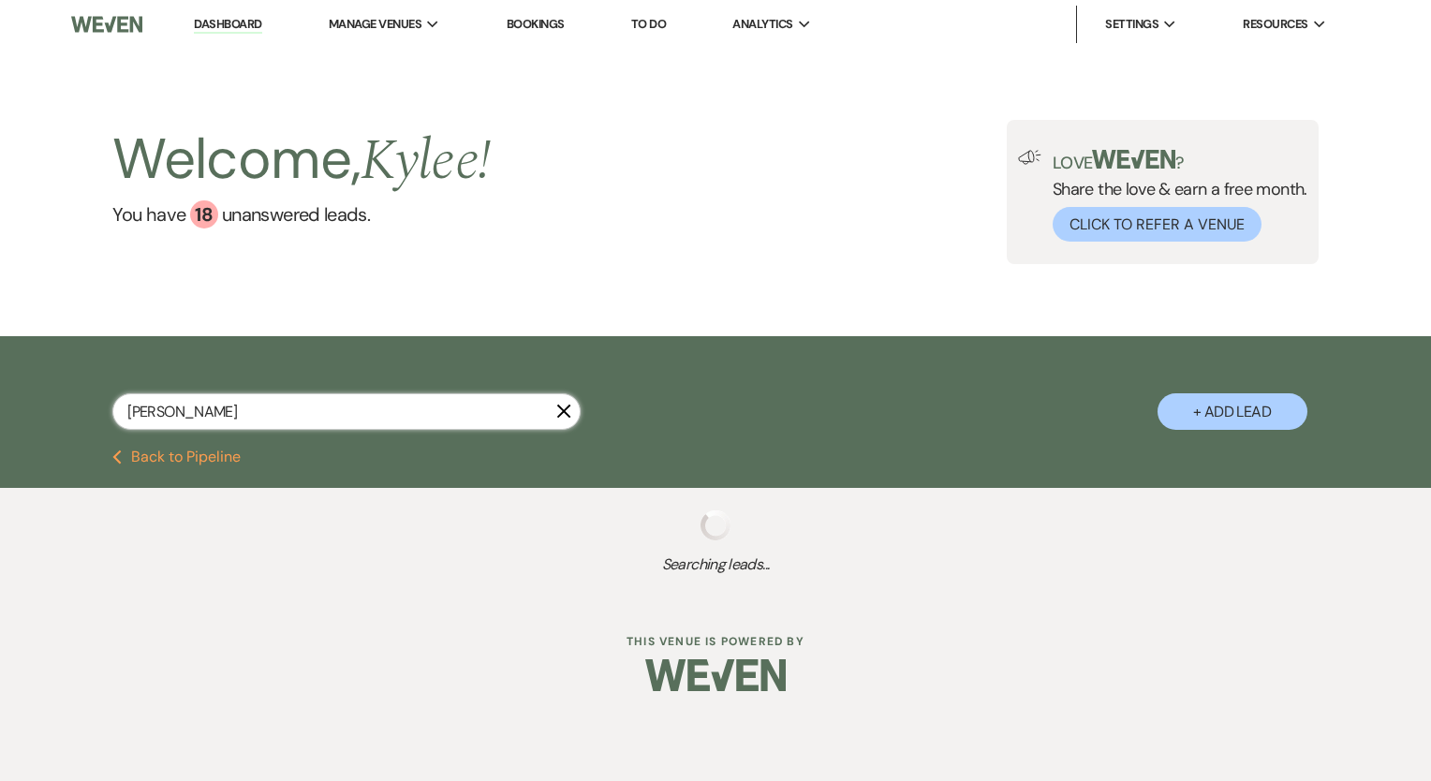
select select "8"
select select "4"
select select "8"
select select "5"
select select "8"
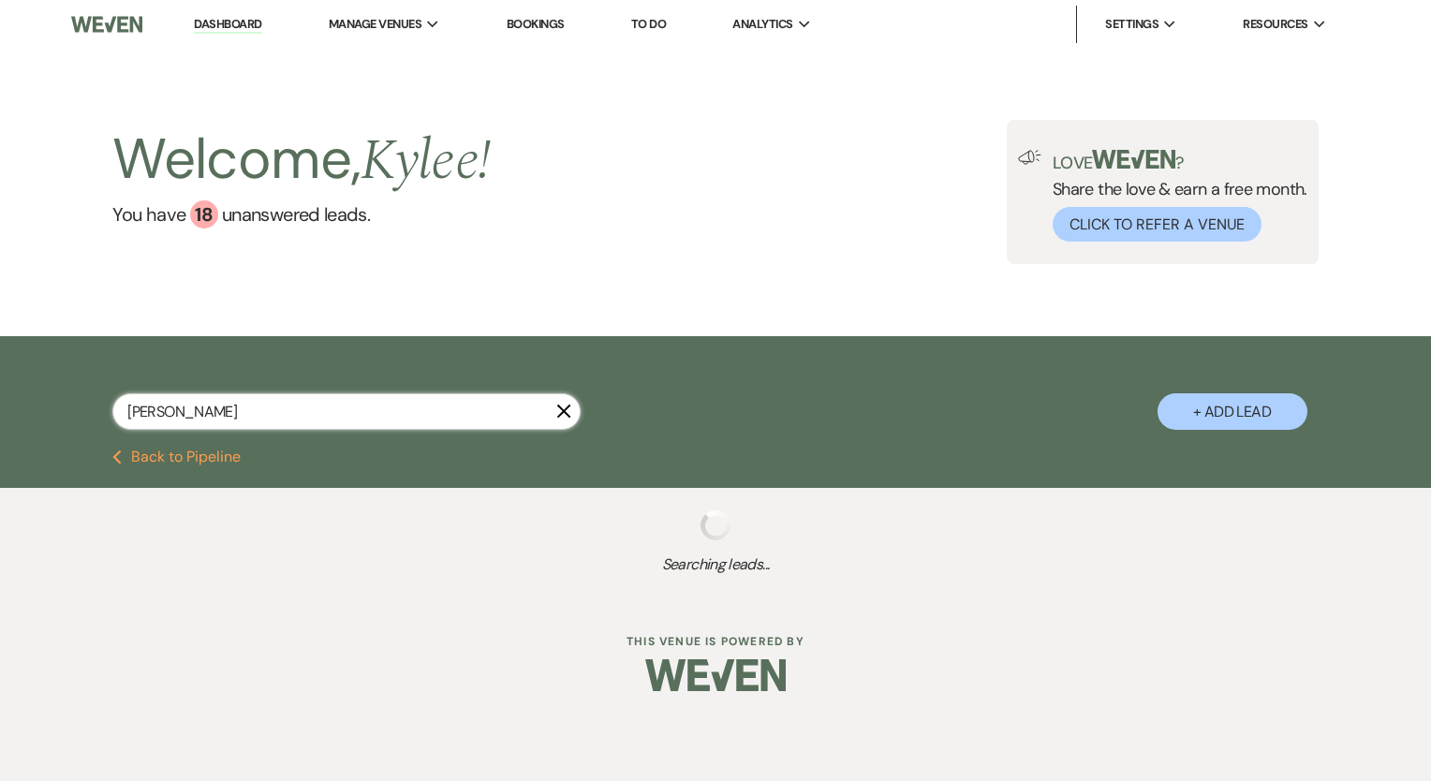
select select "3"
select select "8"
select select "5"
select select "8"
select select "5"
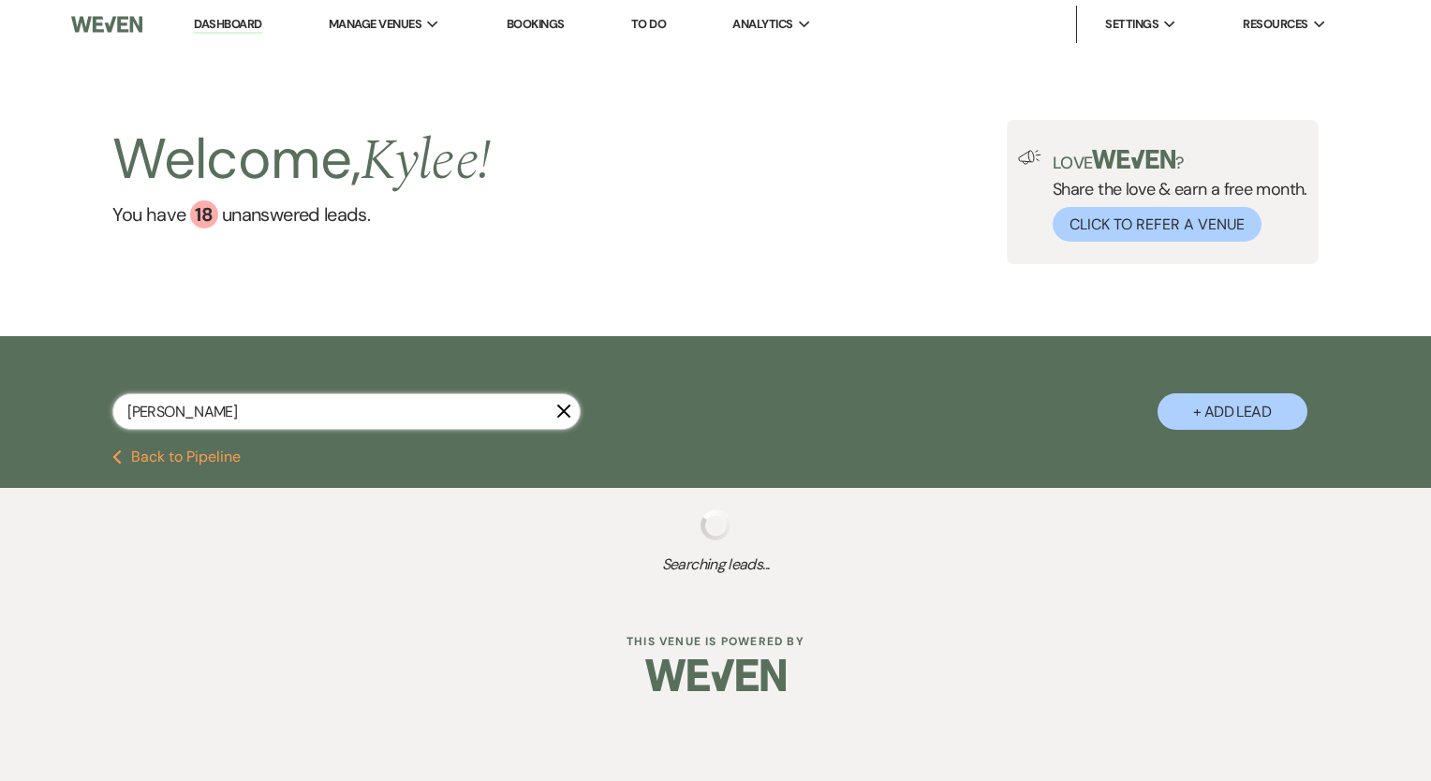
select select "8"
select select "5"
select select "8"
select select "5"
select select "8"
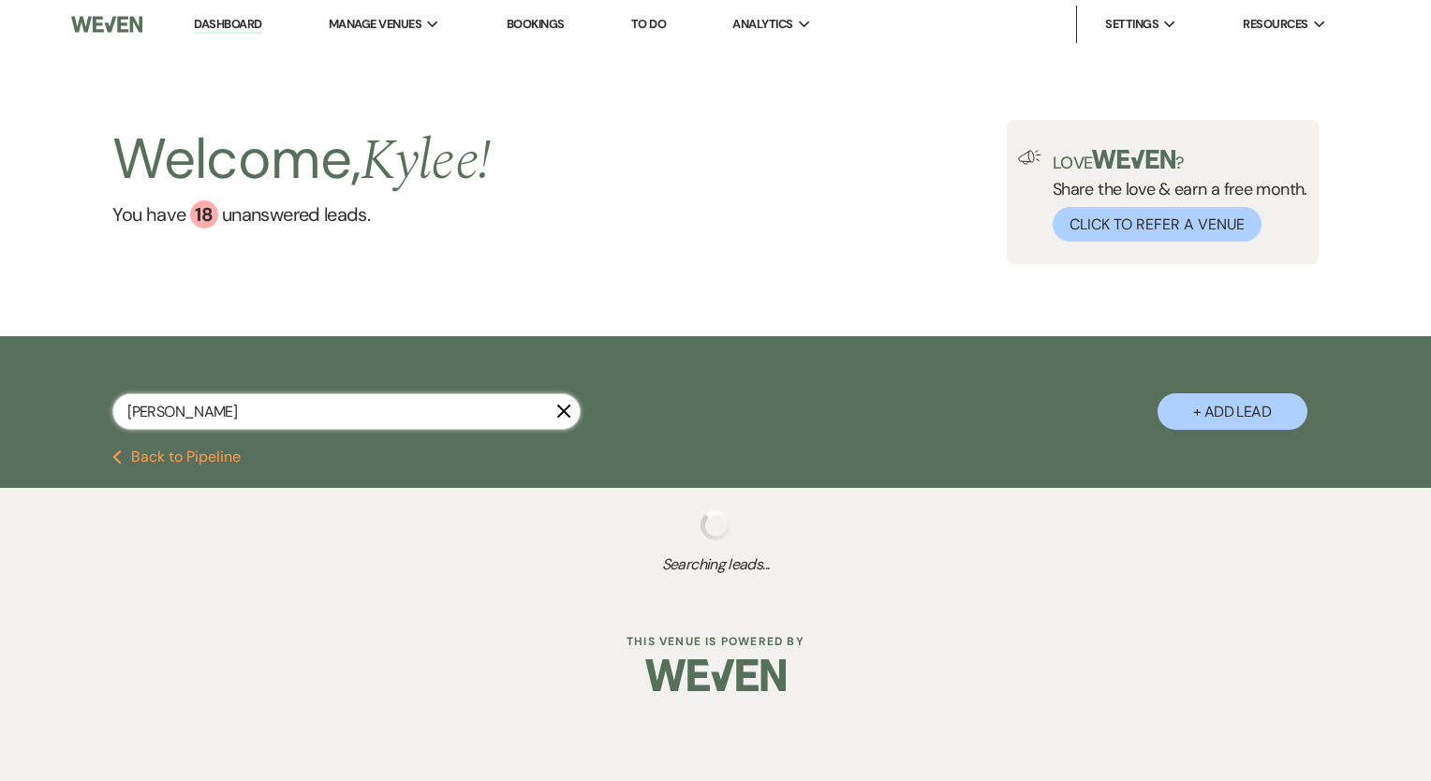
select select "4"
select select "8"
select select "11"
select select "8"
select select "5"
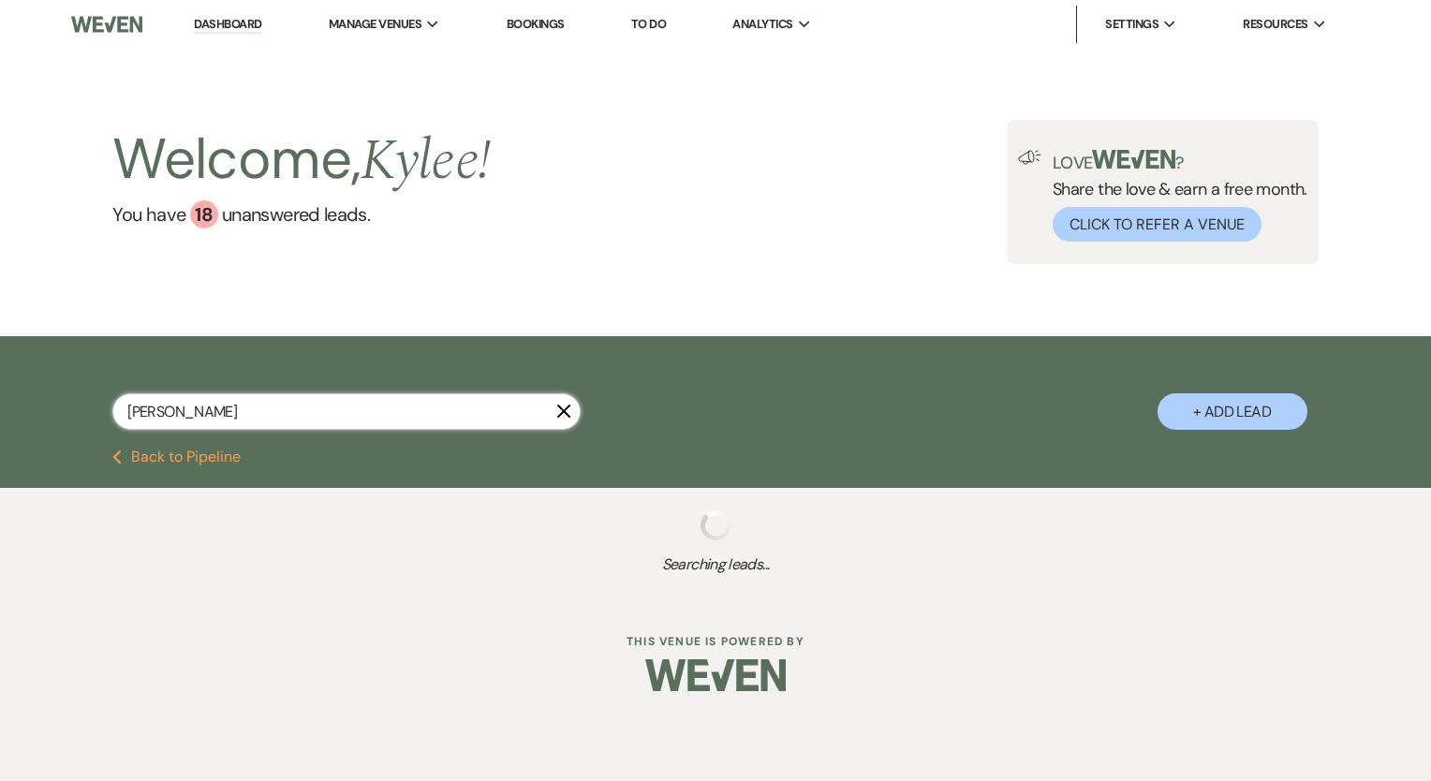
select select "8"
select select "5"
select select "8"
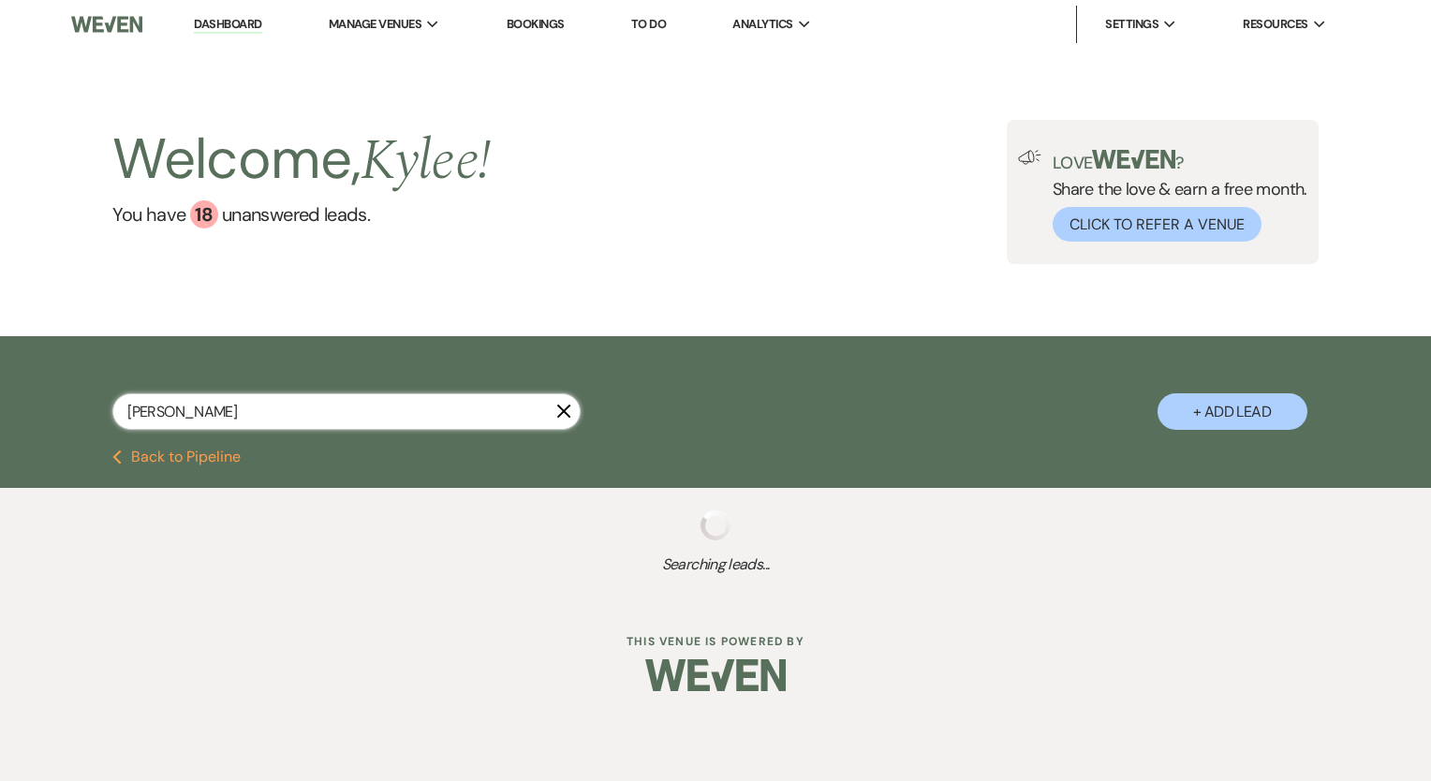
select select "5"
select select "8"
select select "5"
select select "8"
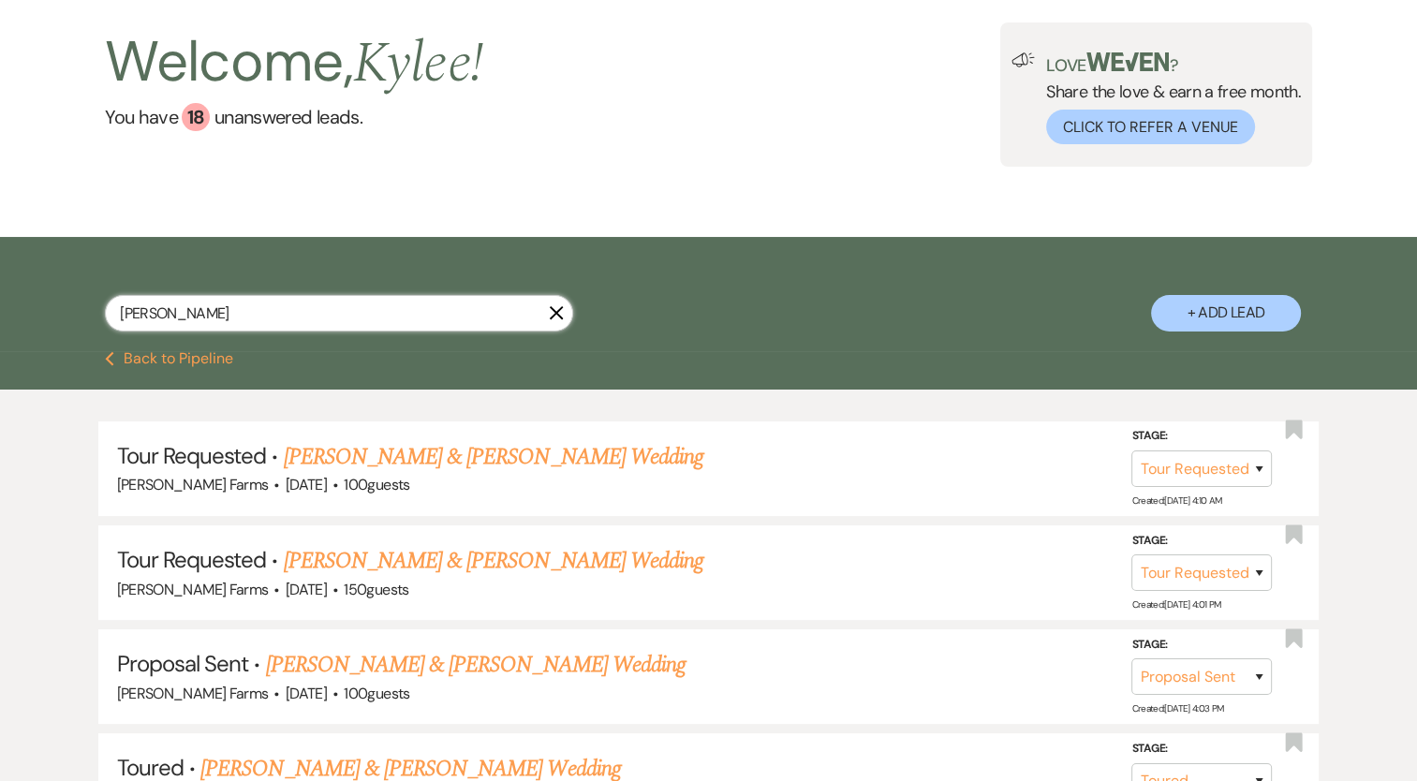
scroll to position [94, 0]
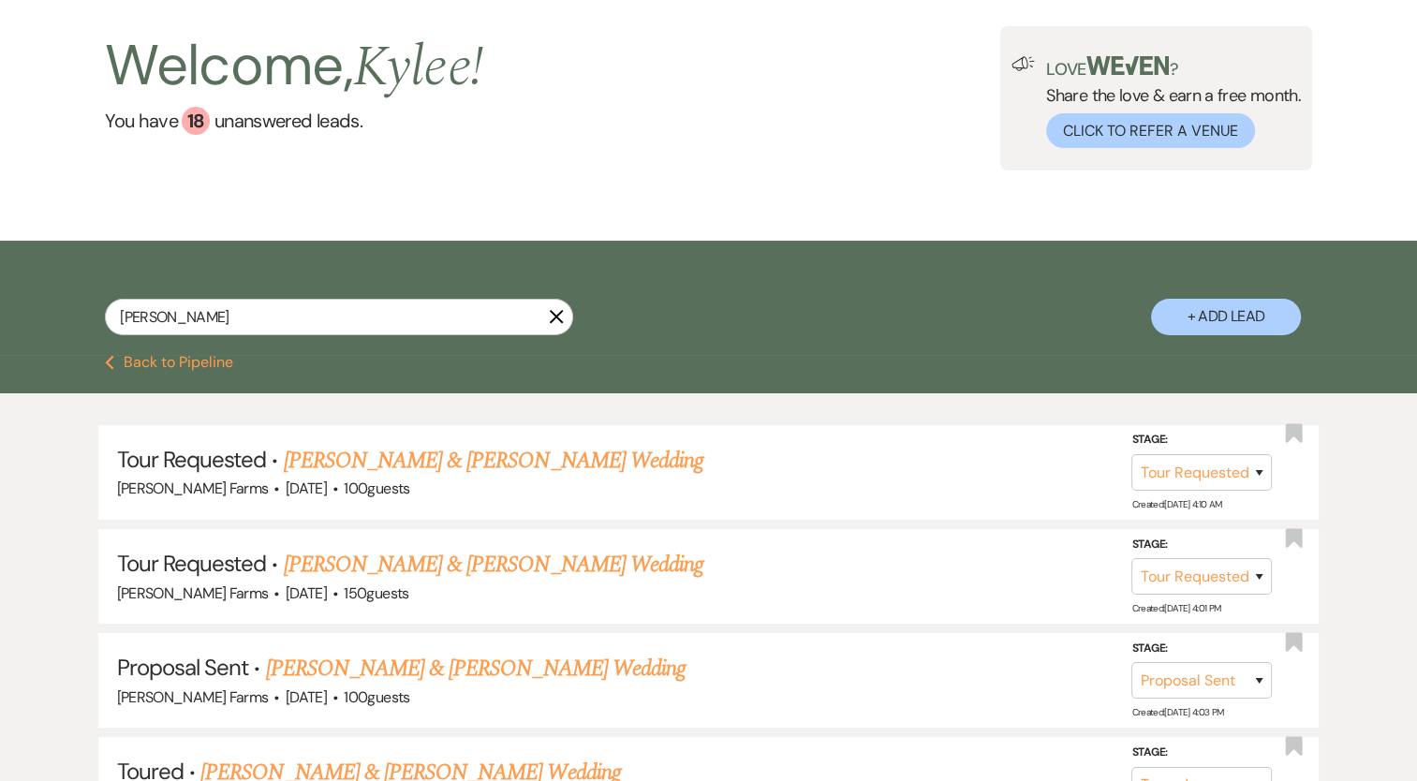
click at [241, 241] on div "Welcome, [PERSON_NAME] ! You have 18 unanswered lead s . Love ? Share the love …" at bounding box center [708, 98] width 1417 height 286
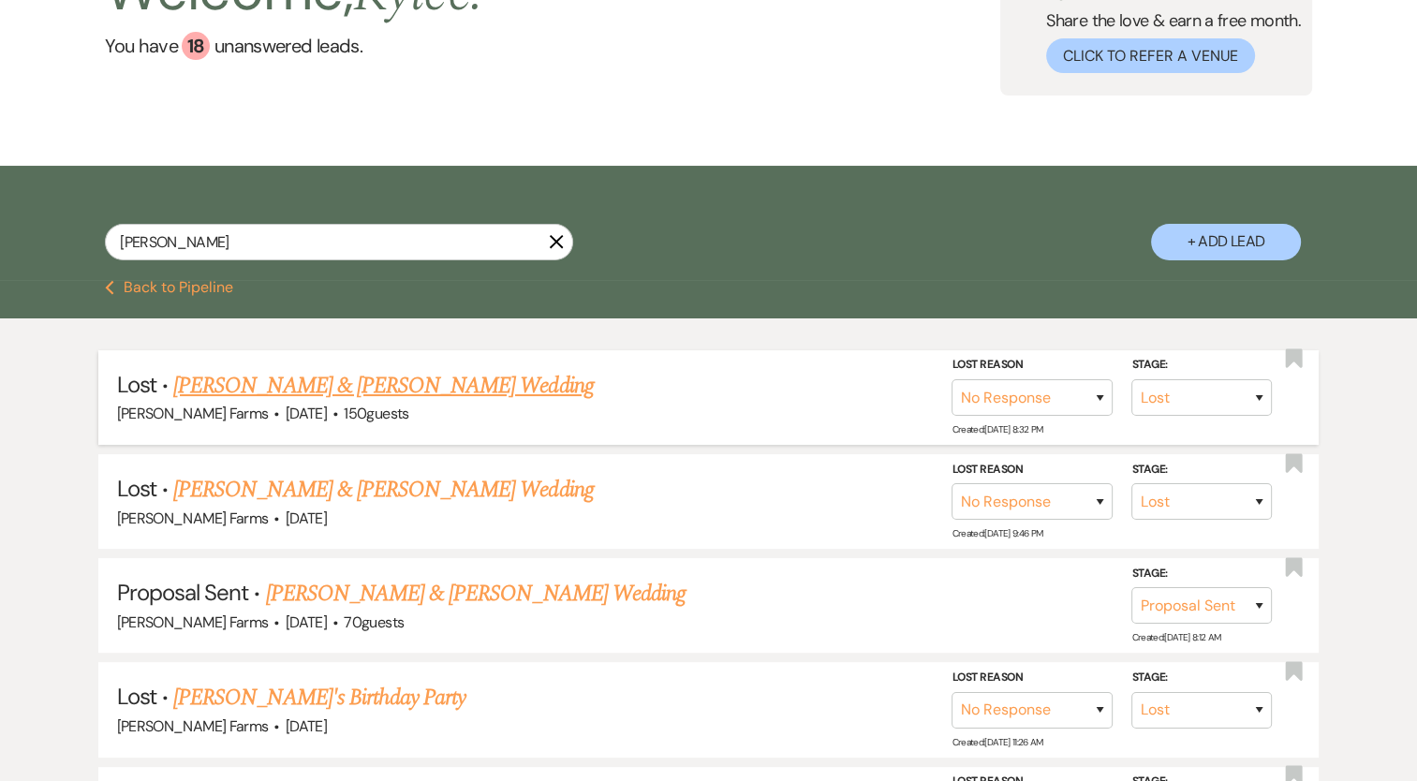
scroll to position [187, 0]
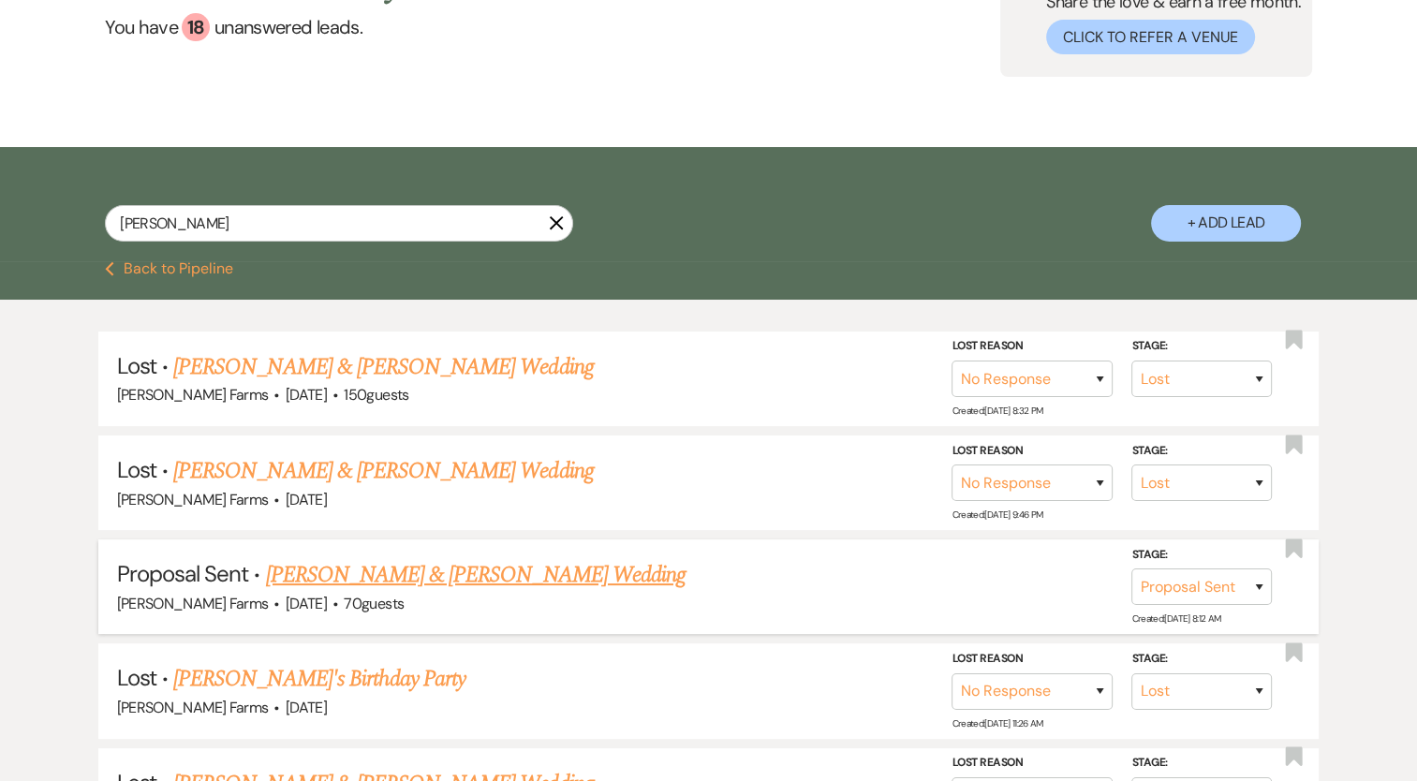
click at [531, 567] on link "[PERSON_NAME] & [PERSON_NAME] Wedding" at bounding box center [475, 575] width 420 height 34
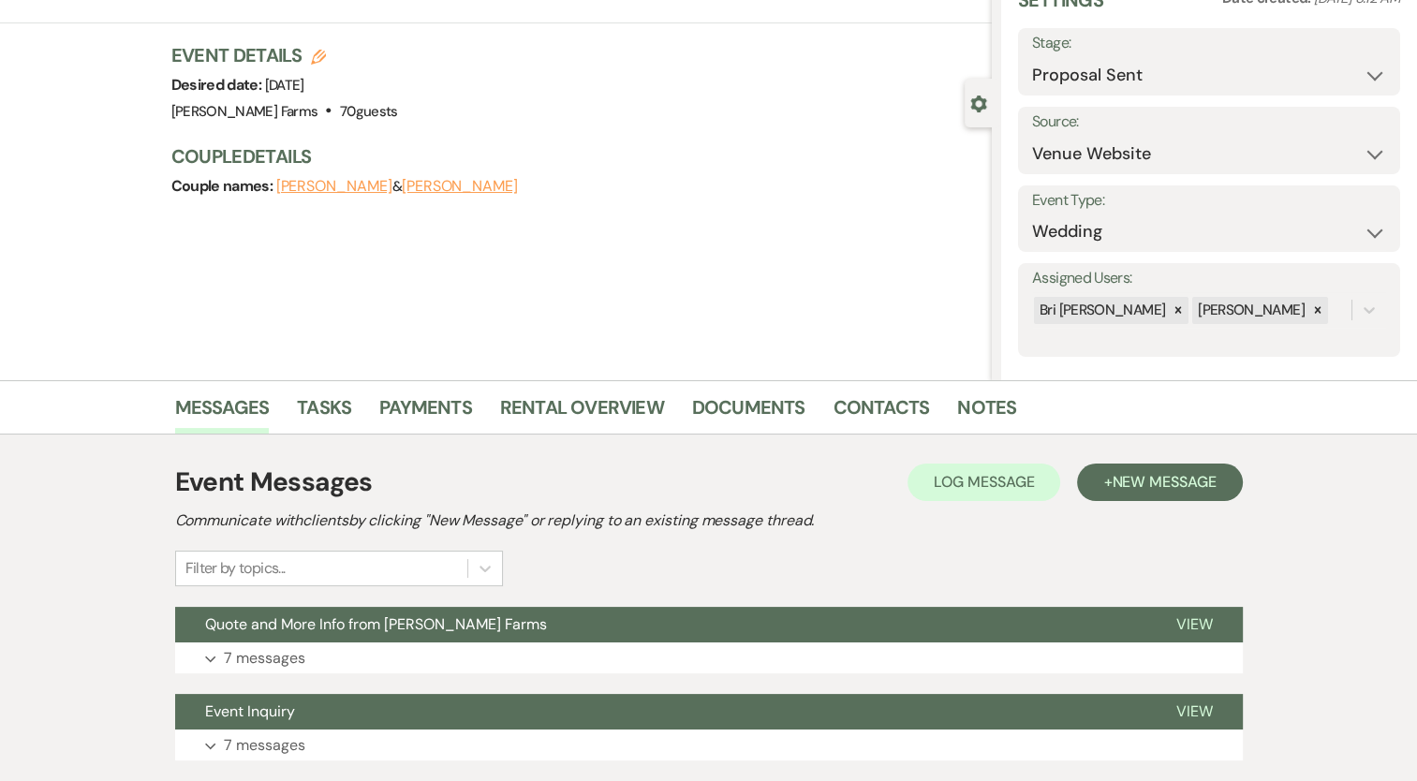
scroll to position [217, 0]
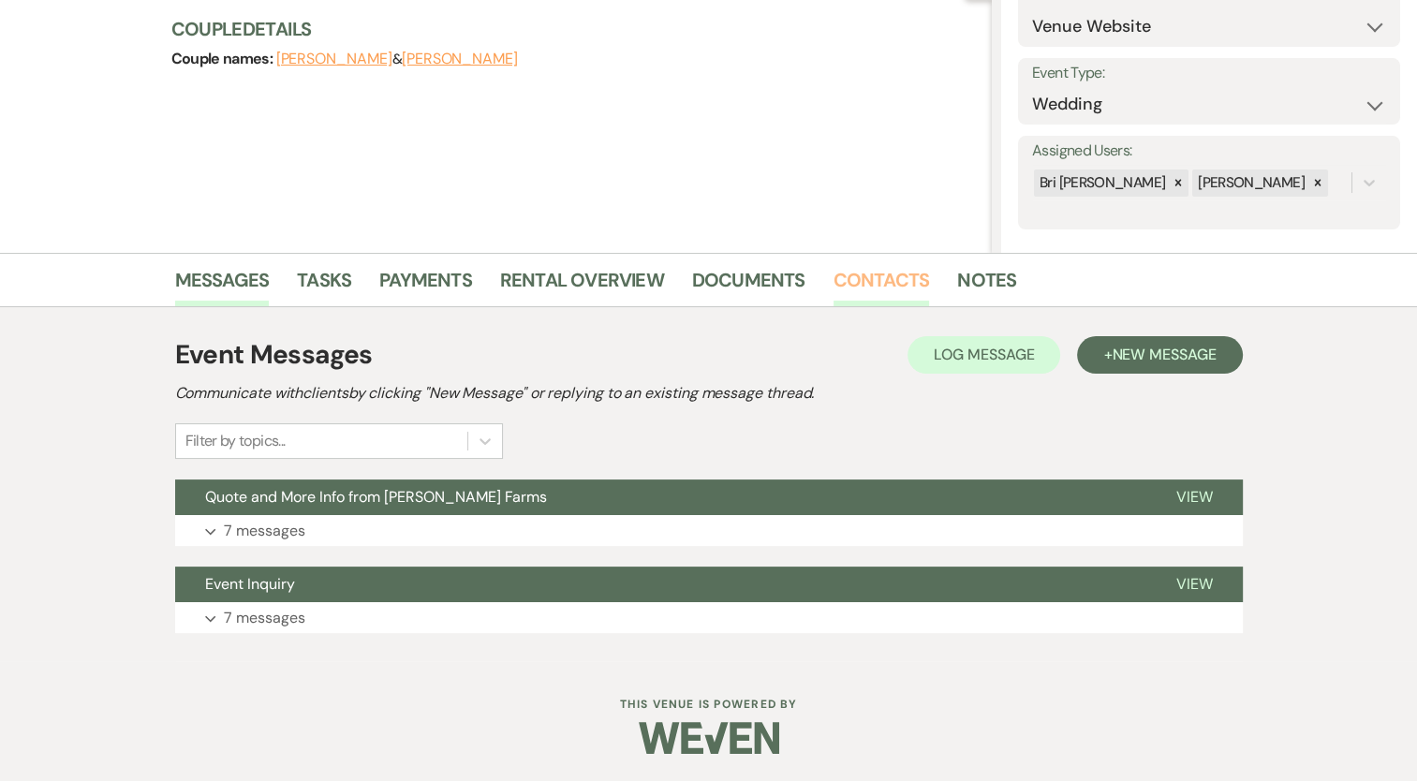
click at [885, 278] on link "Contacts" at bounding box center [881, 285] width 96 height 41
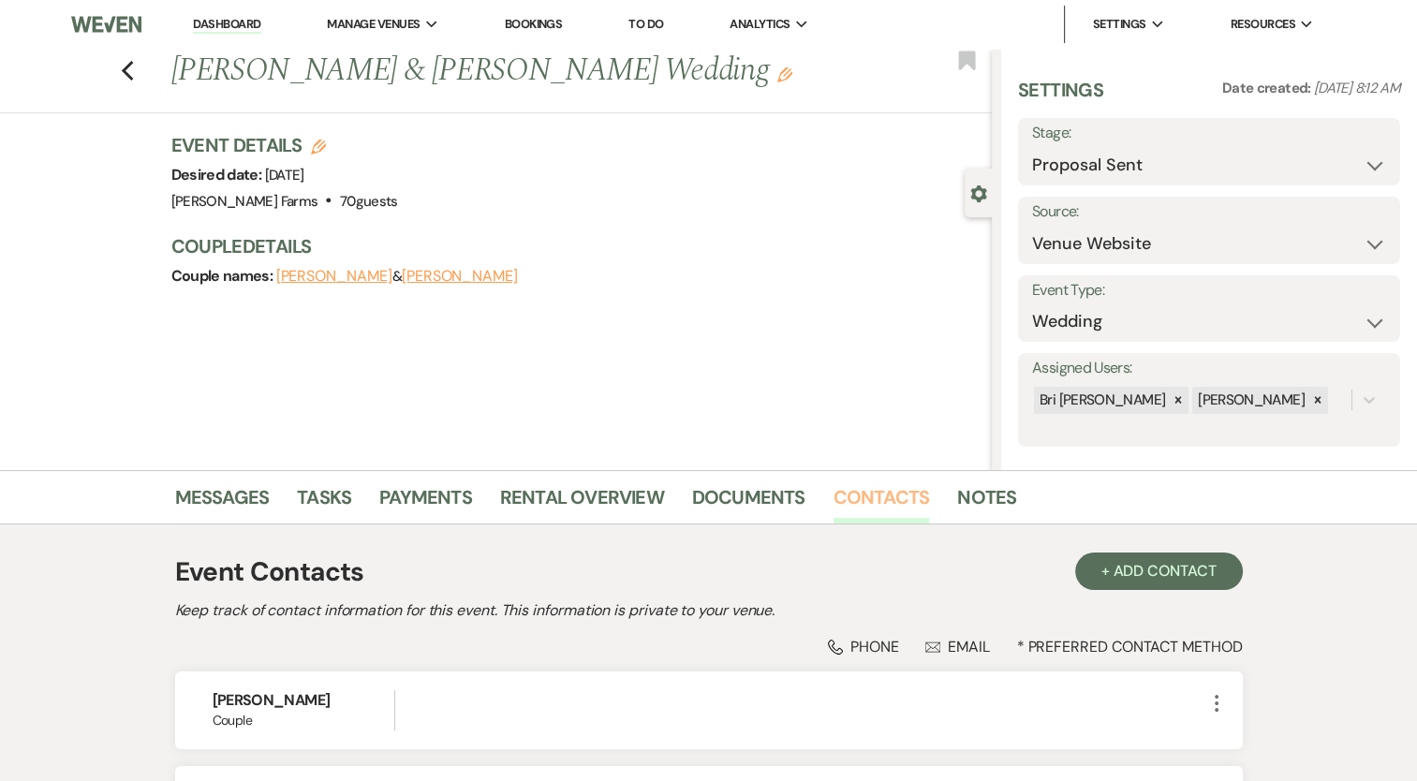
scroll to position [228, 0]
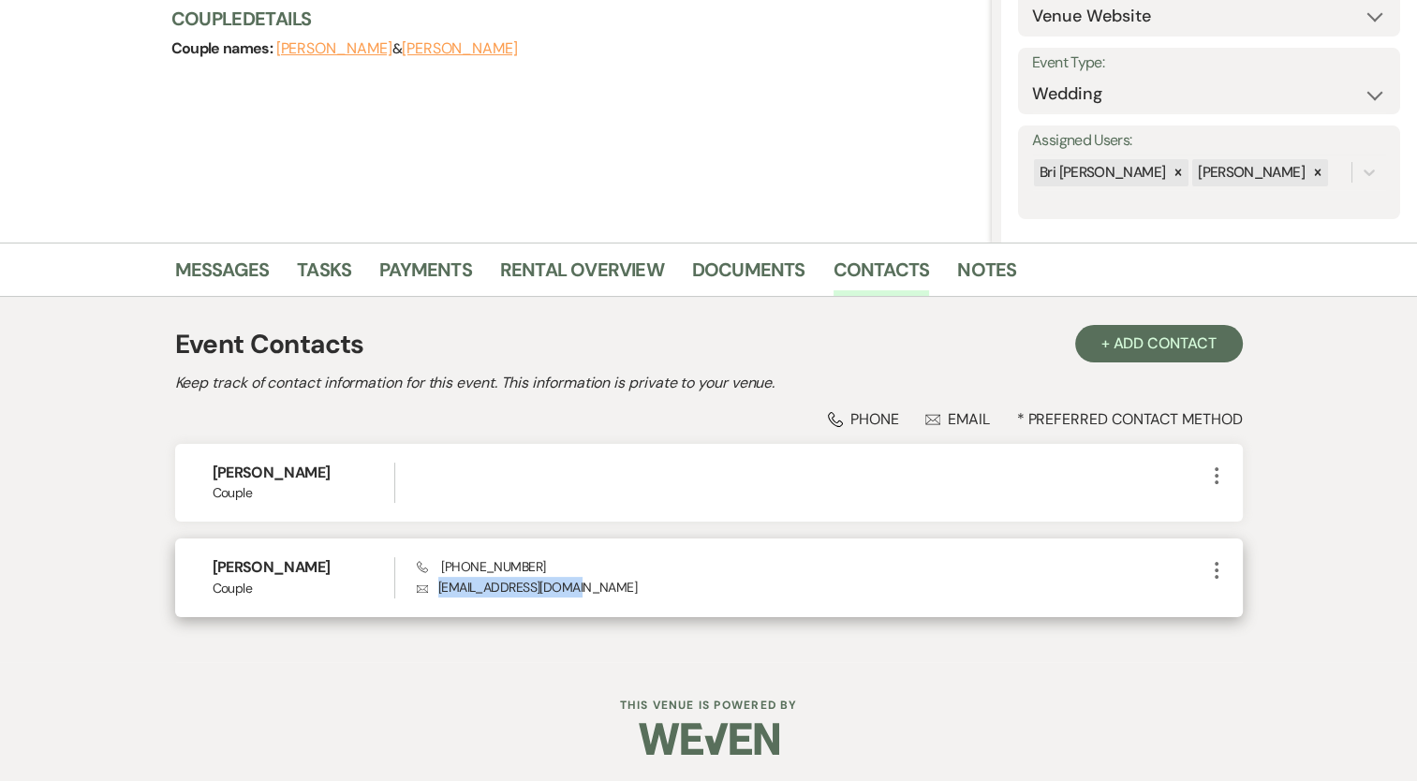
drag, startPoint x: 571, startPoint y: 586, endPoint x: 432, endPoint y: 585, distance: 139.5
click at [432, 585] on p "Envelope [EMAIL_ADDRESS][DOMAIN_NAME]" at bounding box center [811, 587] width 788 height 21
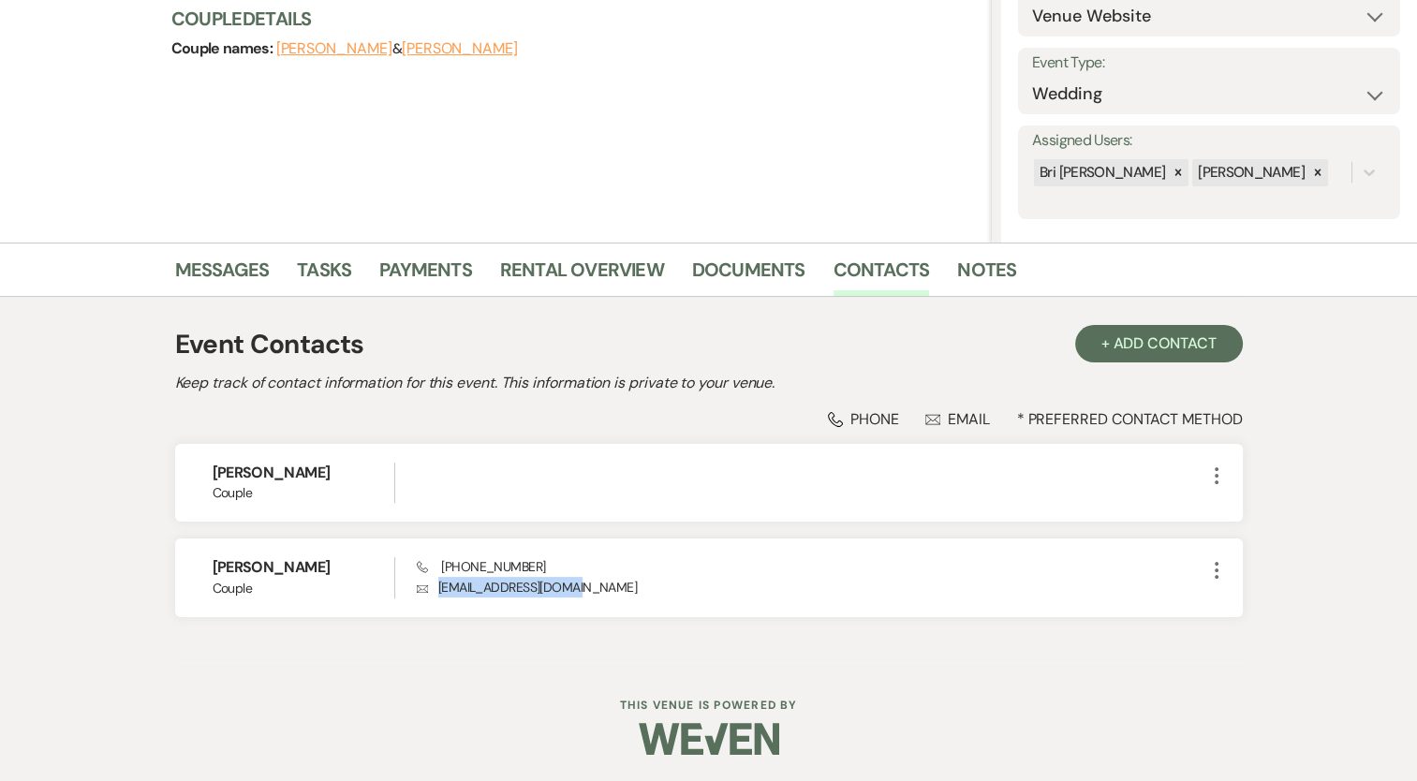
copy p "[EMAIL_ADDRESS][DOMAIN_NAME]"
click at [190, 268] on link "Messages" at bounding box center [222, 275] width 95 height 41
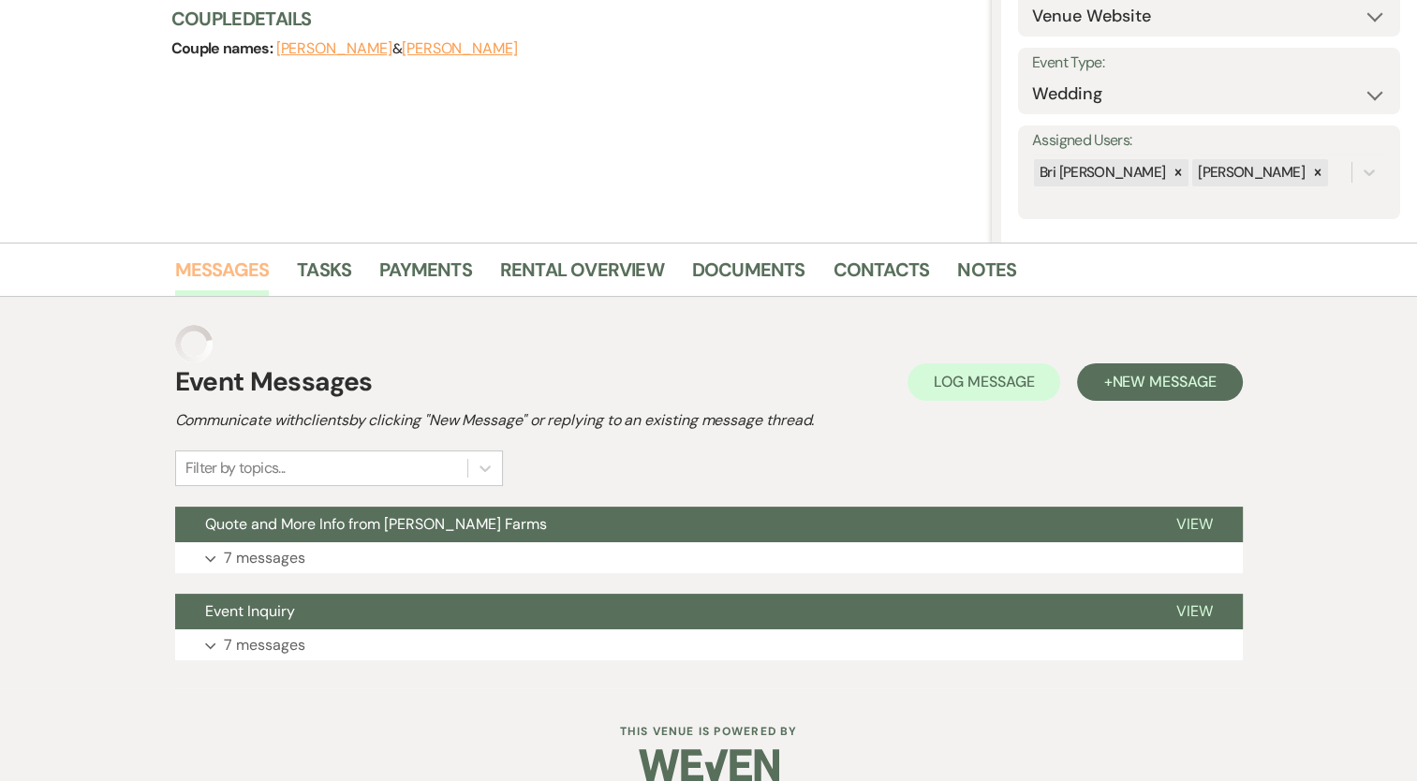
scroll to position [217, 0]
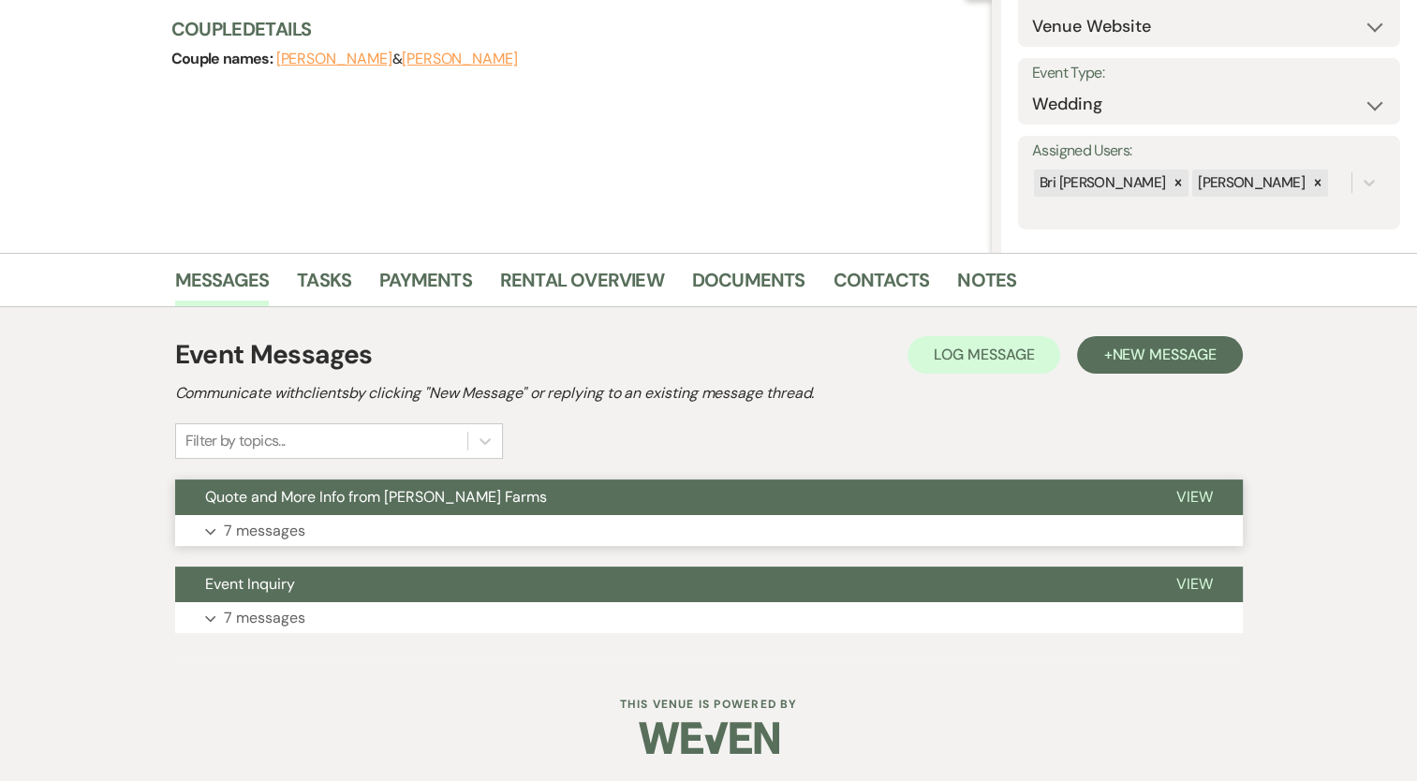
click at [307, 522] on button "Expand 7 messages" at bounding box center [709, 531] width 1068 height 32
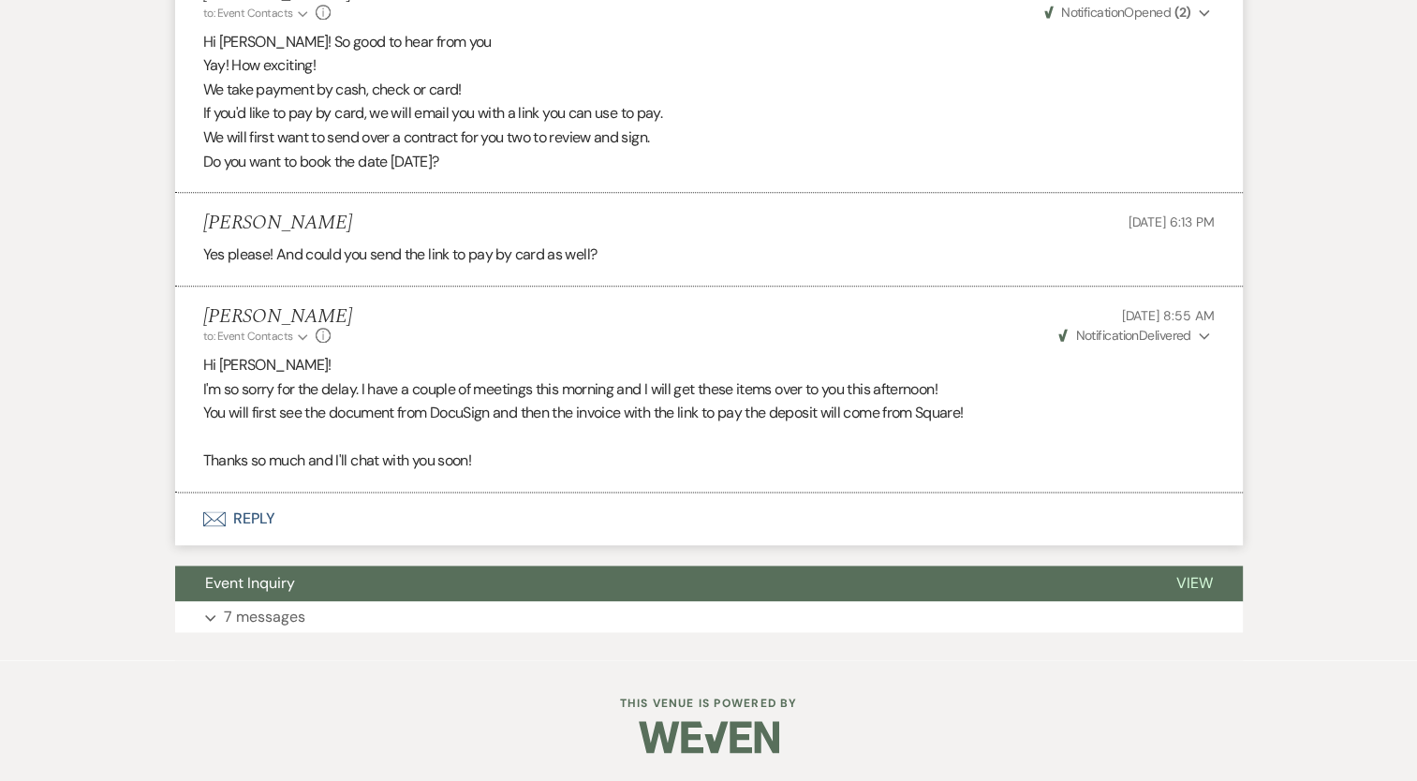
scroll to position [2276, 0]
